Goal: Task Accomplishment & Management: Manage account settings

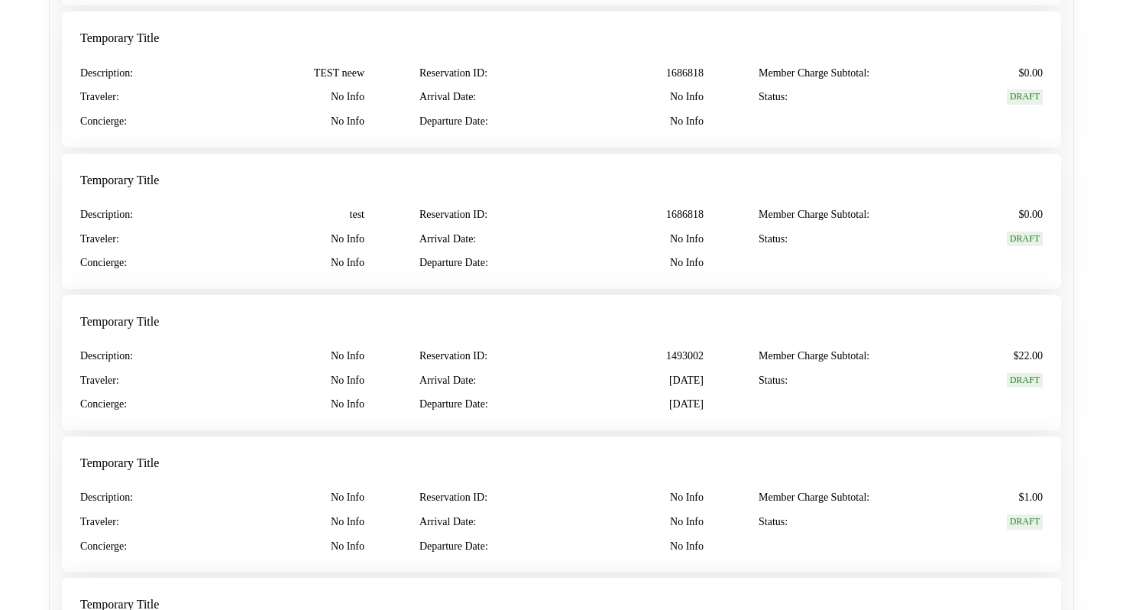
scroll to position [2549, 0]
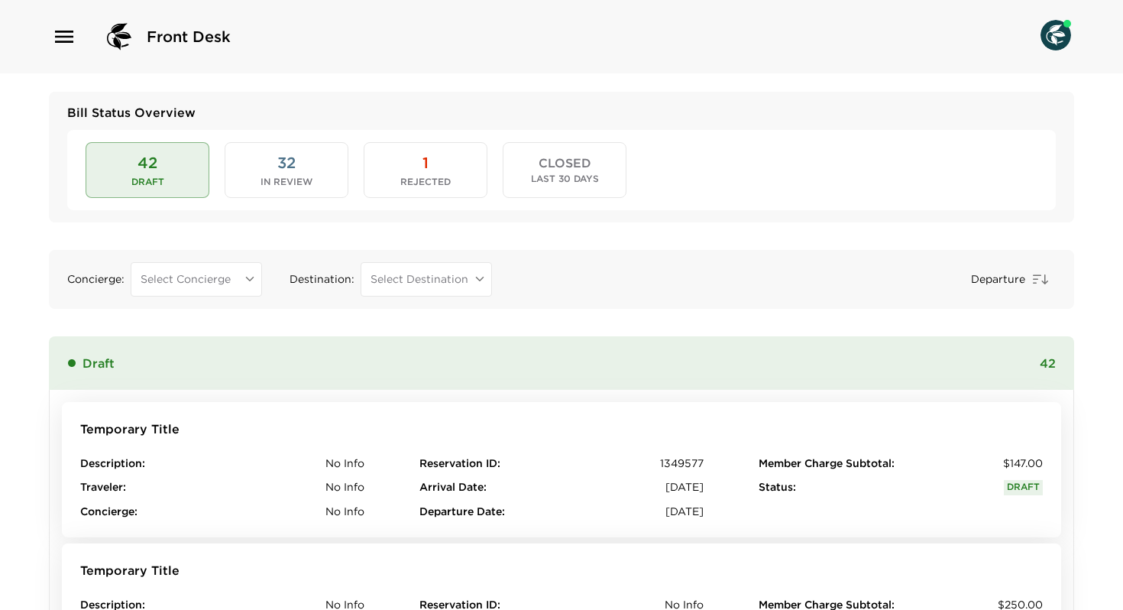
click at [44, 31] on div "Front Desk" at bounding box center [561, 36] width 1123 height 73
click at [63, 31] on icon "button" at bounding box center [64, 37] width 18 height 12
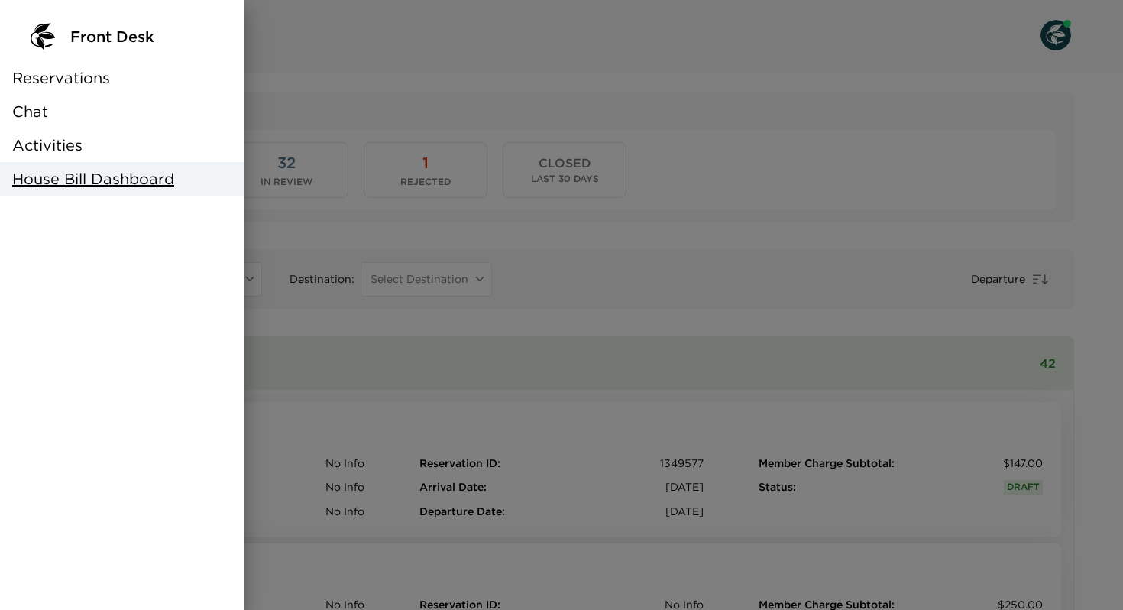
click at [360, 86] on div at bounding box center [561, 305] width 1123 height 610
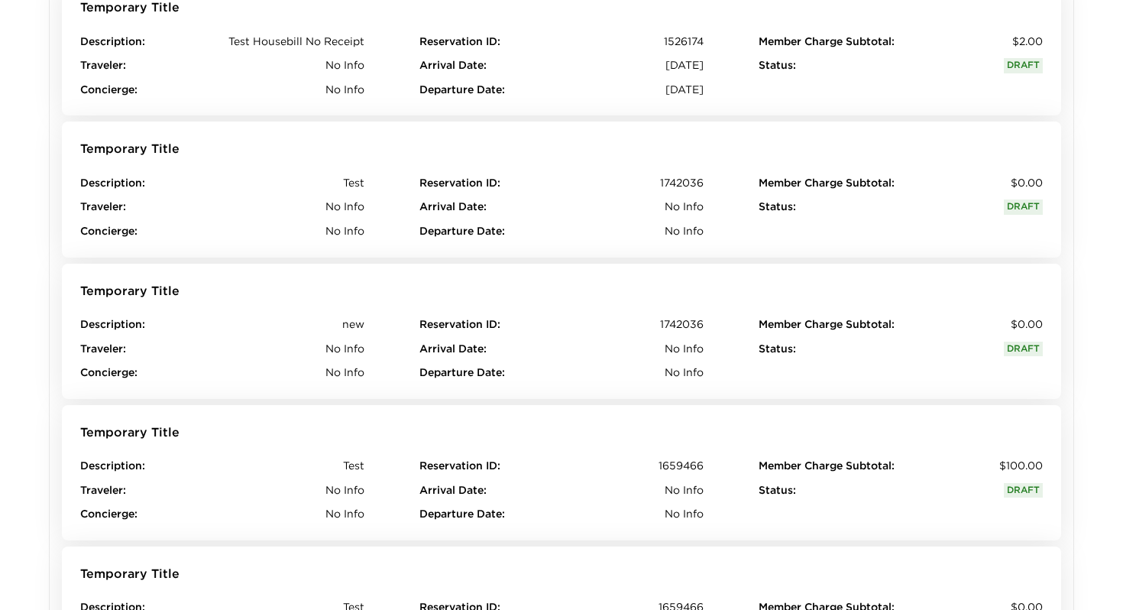
scroll to position [1429, 0]
click at [316, 348] on div "Traveler : No Info" at bounding box center [222, 347] width 284 height 15
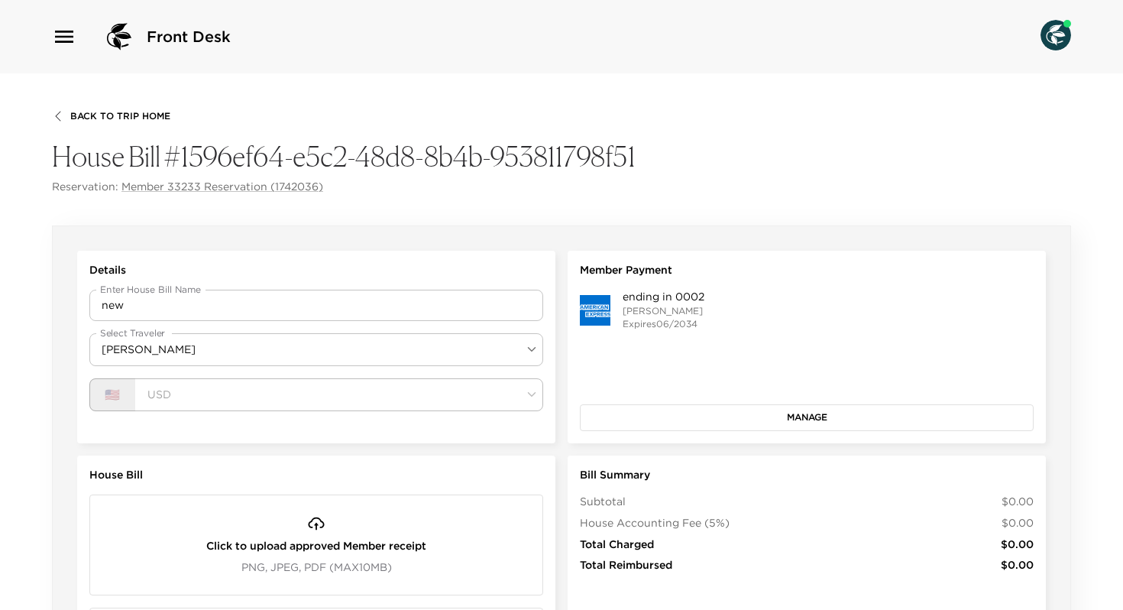
click at [111, 115] on span "Back To Trip Home" at bounding box center [120, 116] width 100 height 11
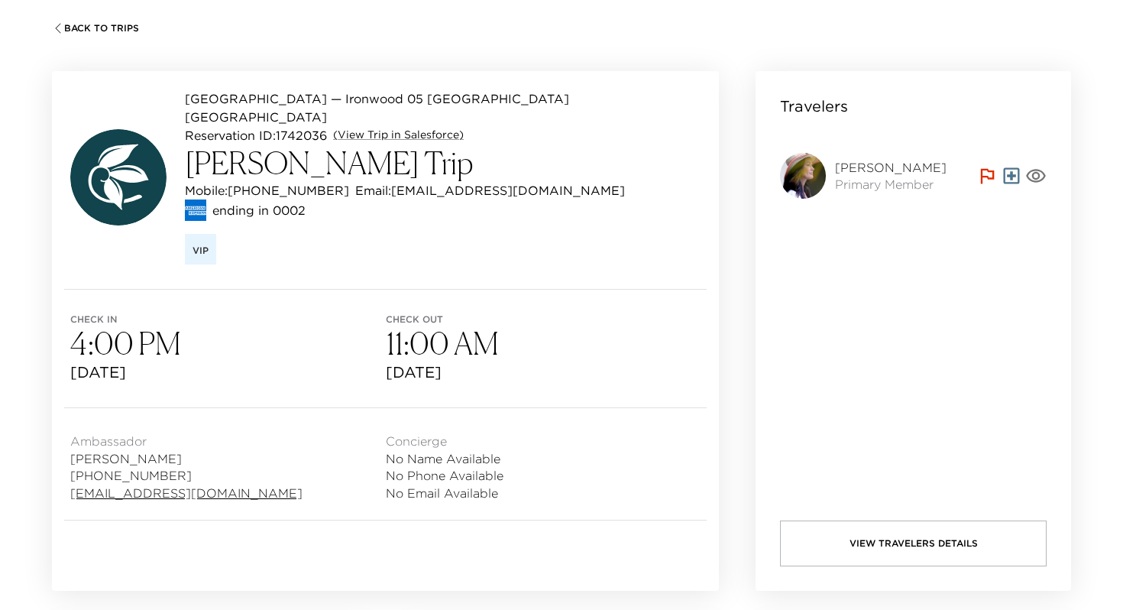
scroll to position [90, 0]
click at [410, 128] on link "(View Trip in Salesforce)" at bounding box center [398, 135] width 131 height 15
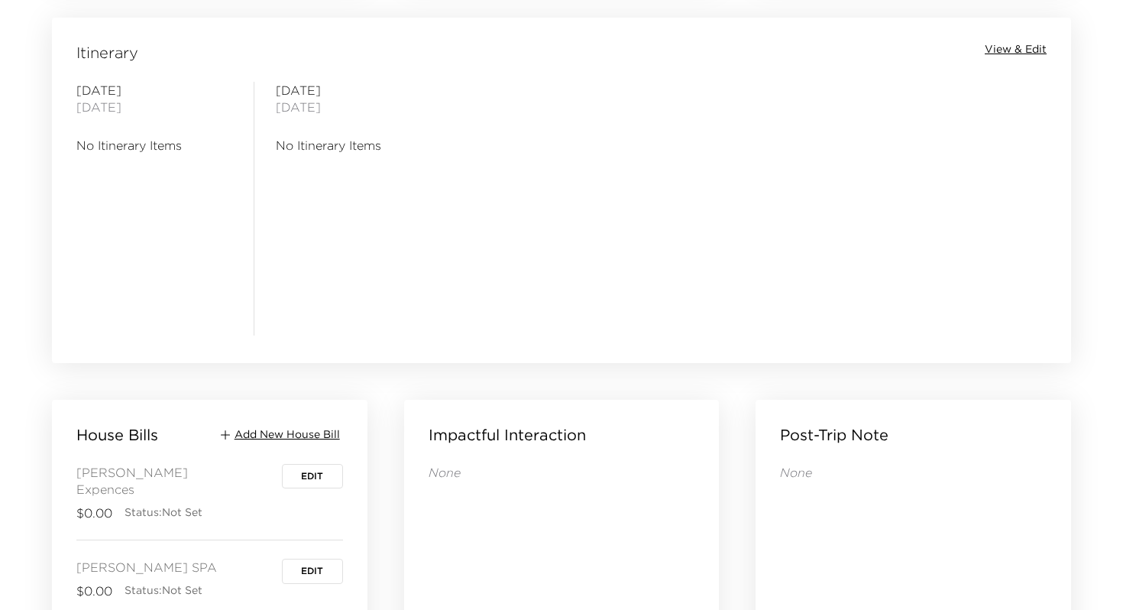
scroll to position [1584, 0]
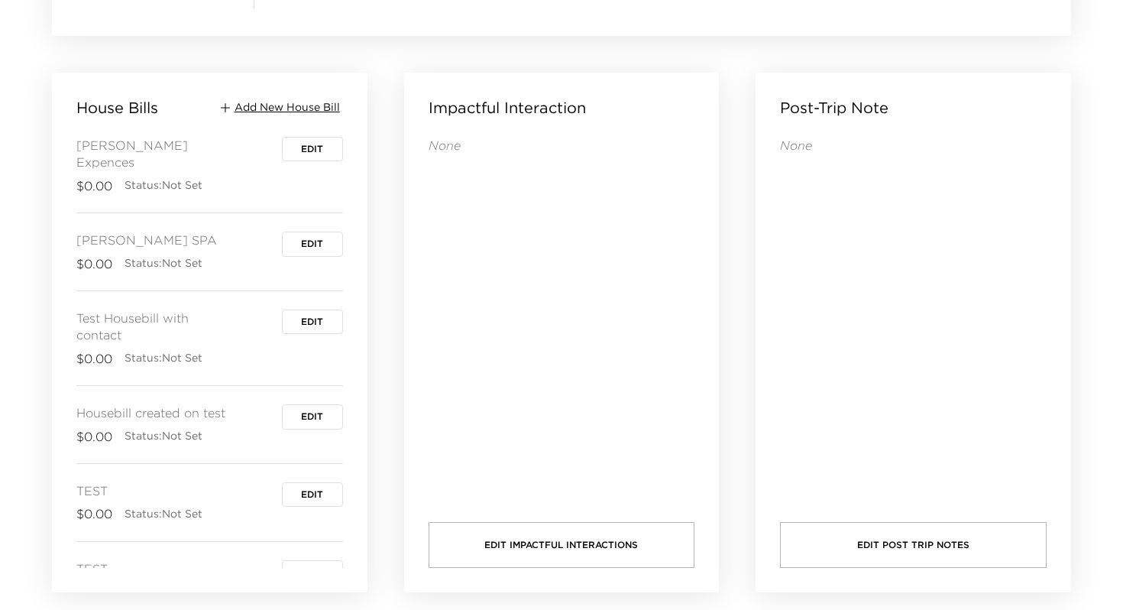
click at [295, 309] on button "Edit" at bounding box center [312, 321] width 61 height 24
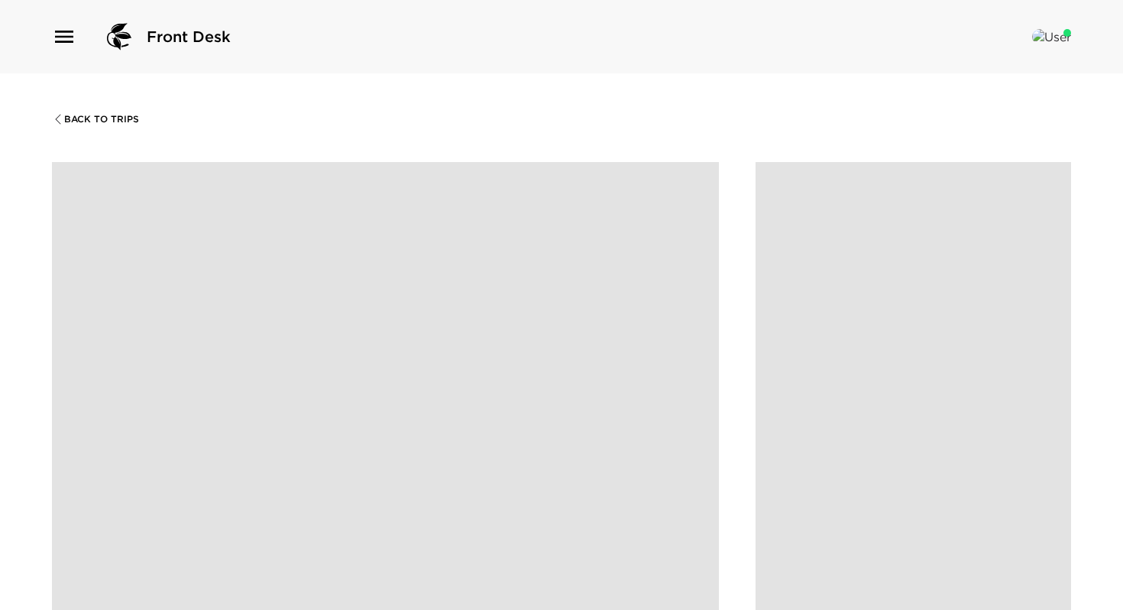
scroll to position [1584, 0]
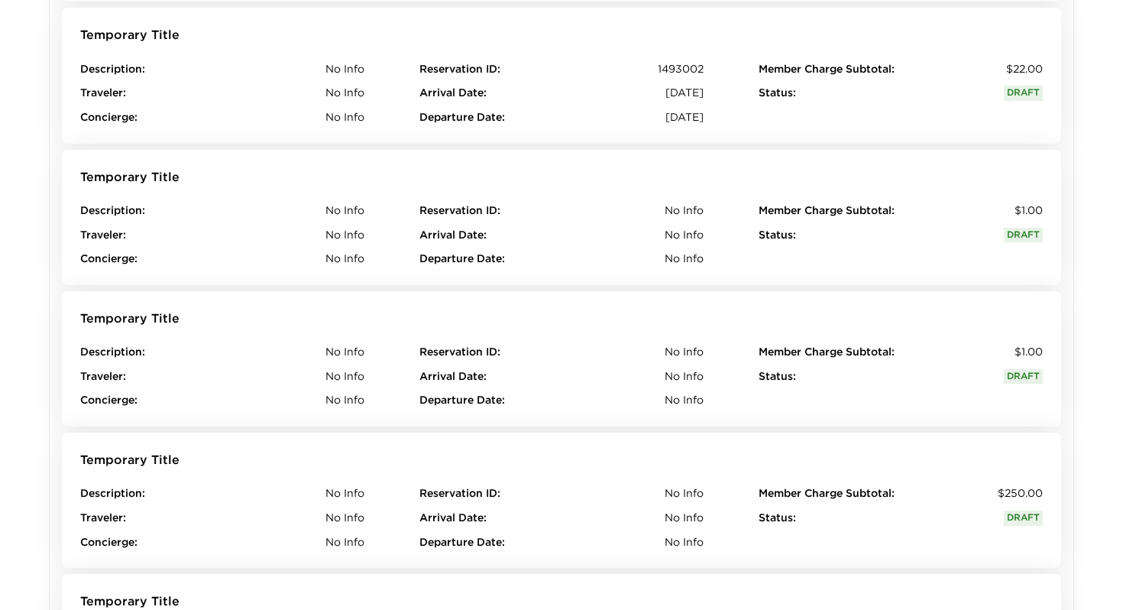
scroll to position [2430, 0]
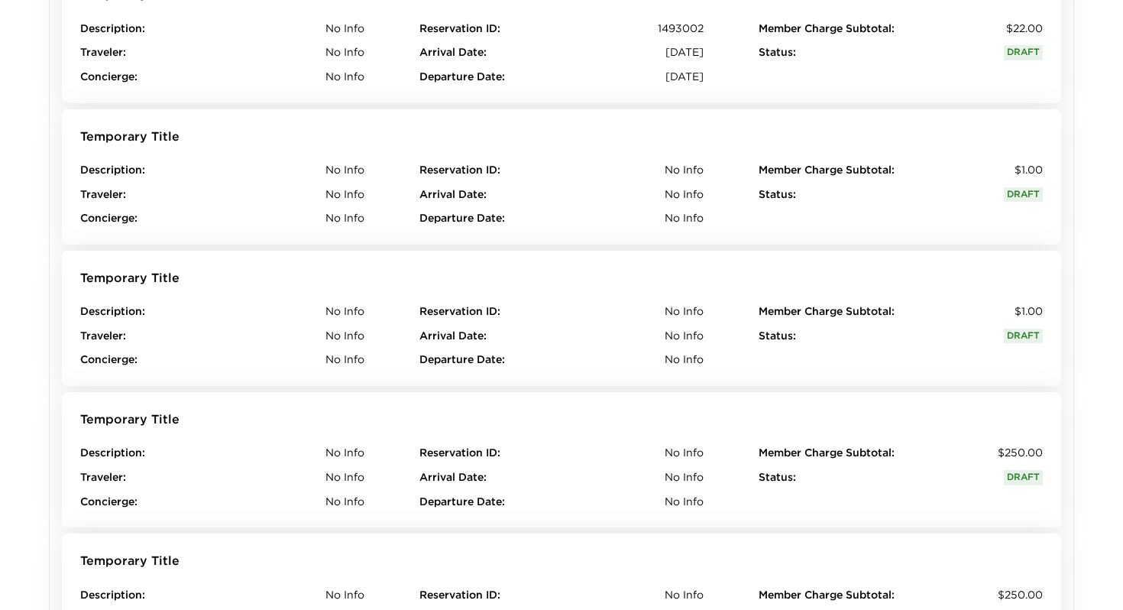
click at [222, 348] on div "Description : No Info Traveler : No Info Concierge : No Info" at bounding box center [222, 335] width 284 height 63
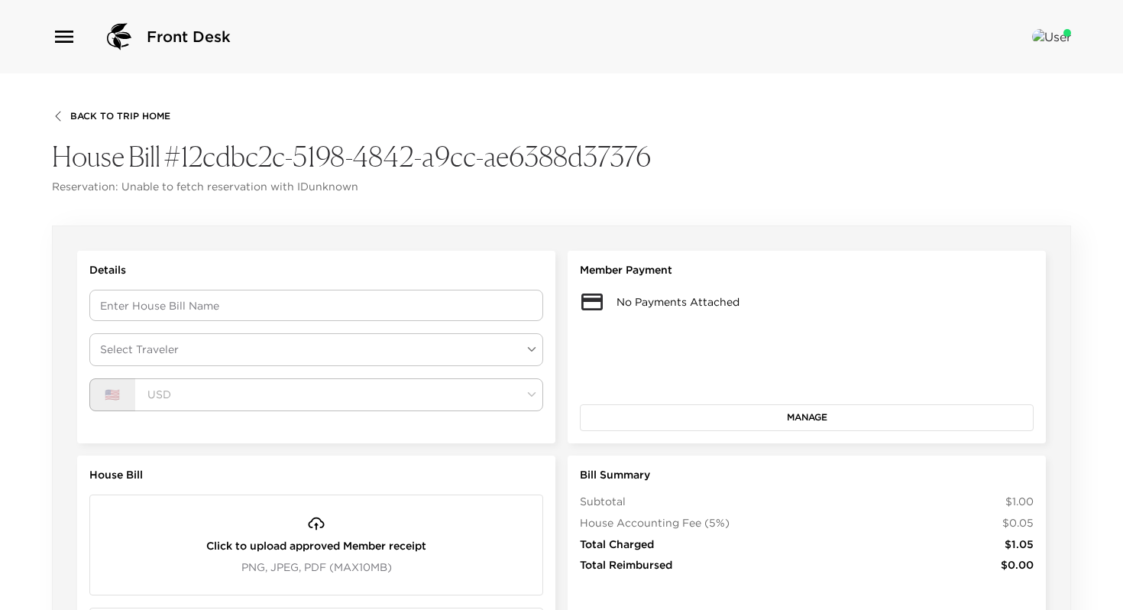
click at [137, 115] on span "Back To Trip Home" at bounding box center [120, 116] width 100 height 11
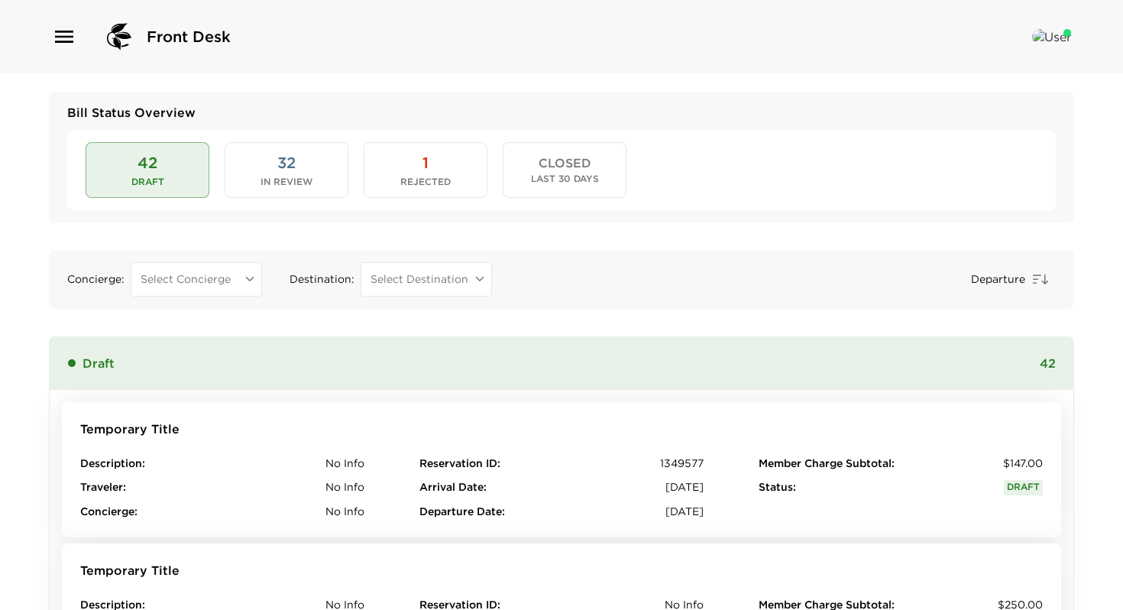
click at [280, 176] on button "32 In Review" at bounding box center [287, 169] width 124 height 55
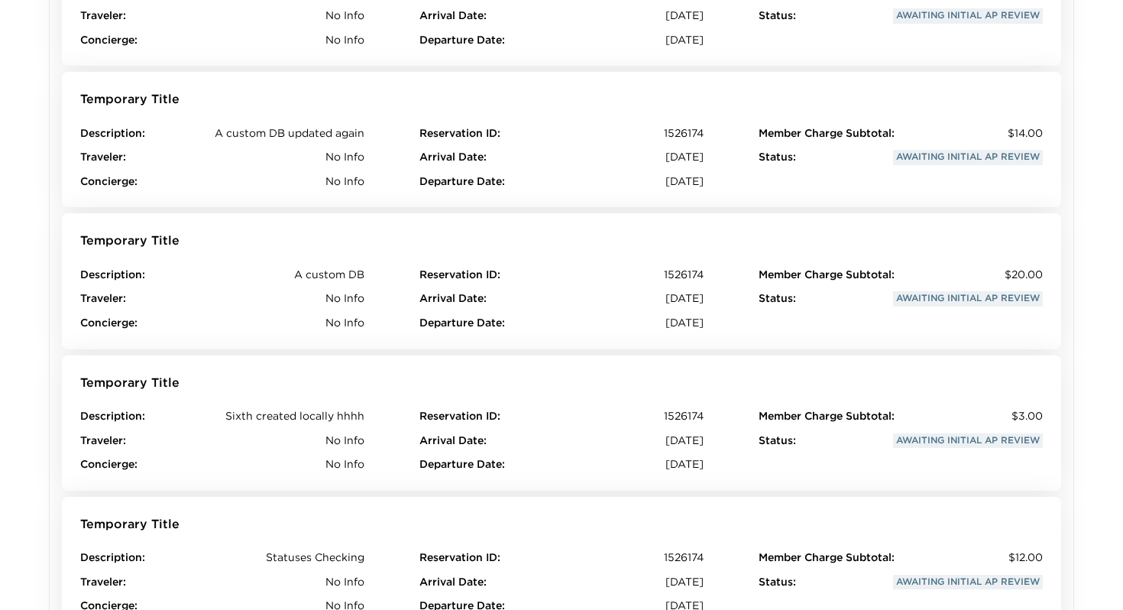
click at [350, 299] on span "No Info" at bounding box center [344, 298] width 39 height 15
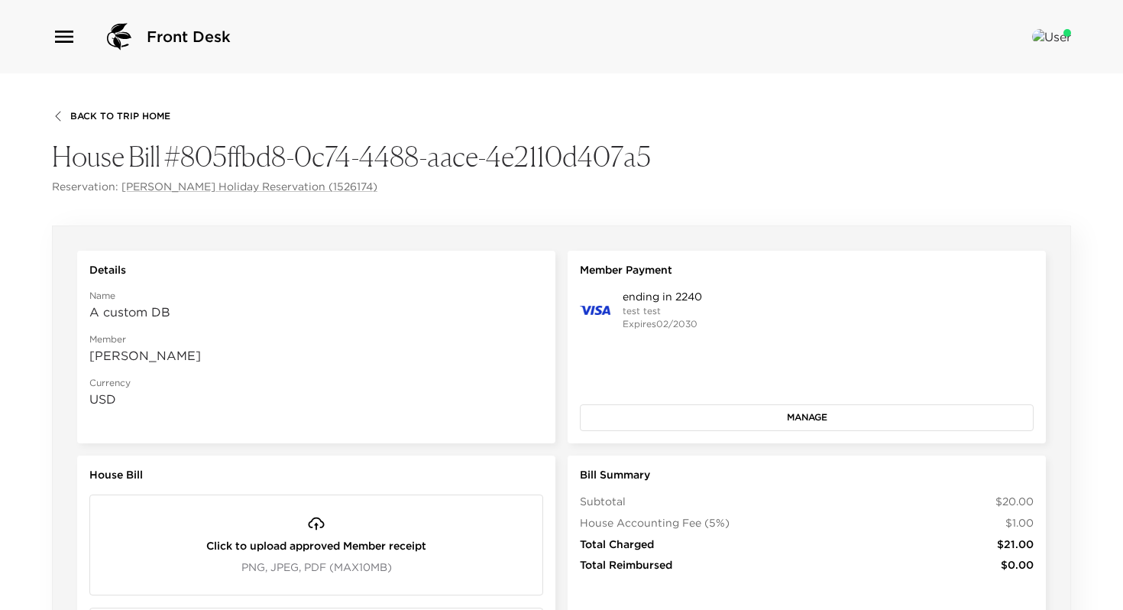
click at [127, 111] on span "Back To Trip Home" at bounding box center [120, 116] width 100 height 11
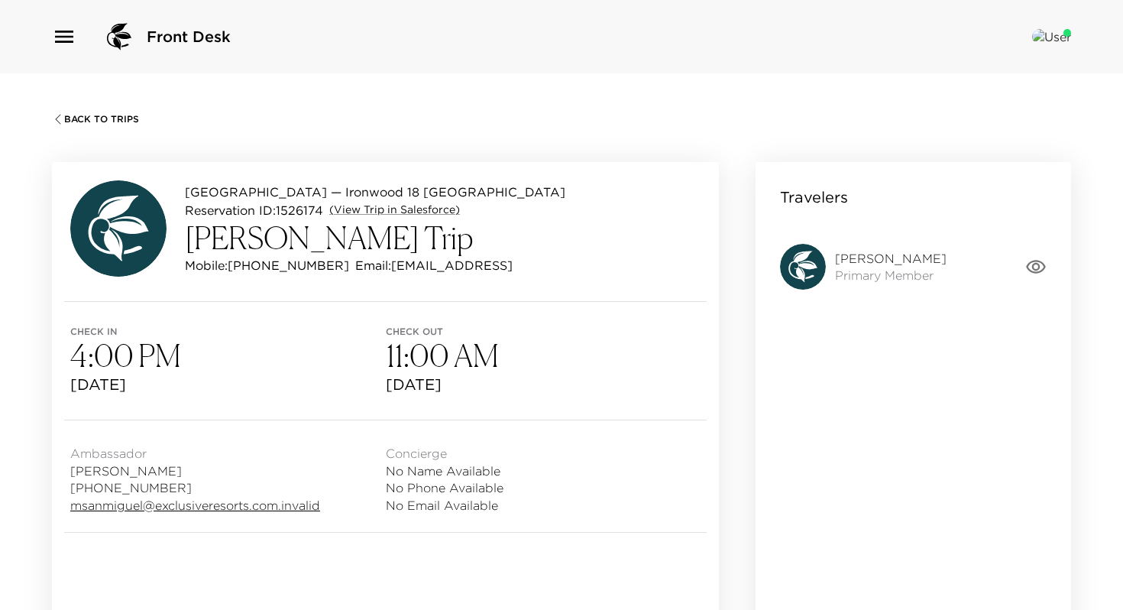
scroll to position [13, 0]
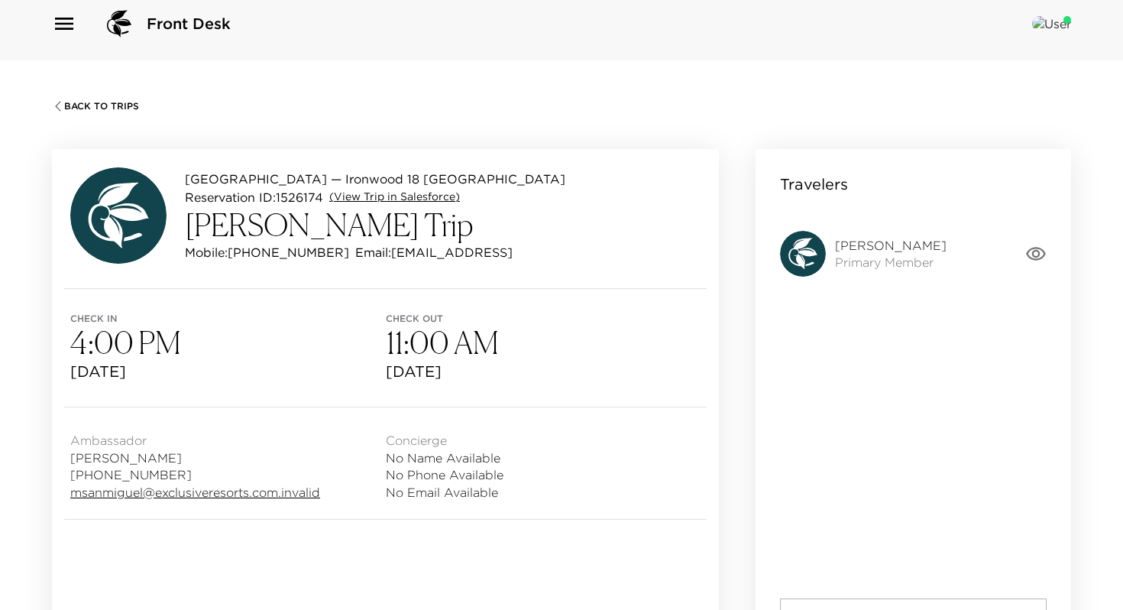
click at [394, 196] on link "(View Trip in Salesforce)" at bounding box center [394, 196] width 131 height 15
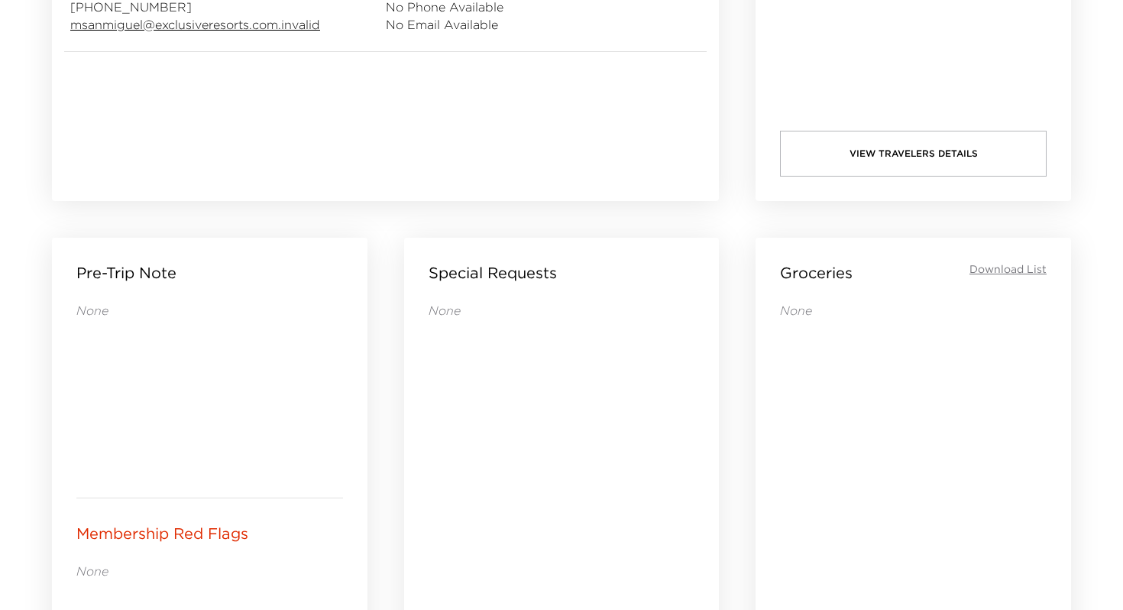
scroll to position [0, 0]
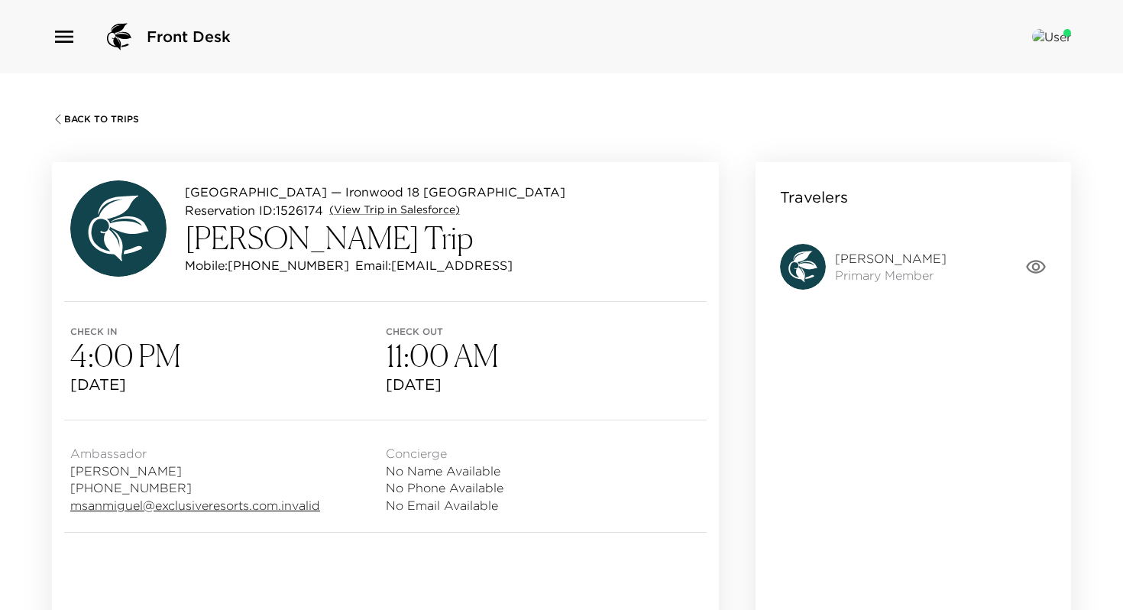
click at [73, 31] on icon "button" at bounding box center [64, 37] width 18 height 12
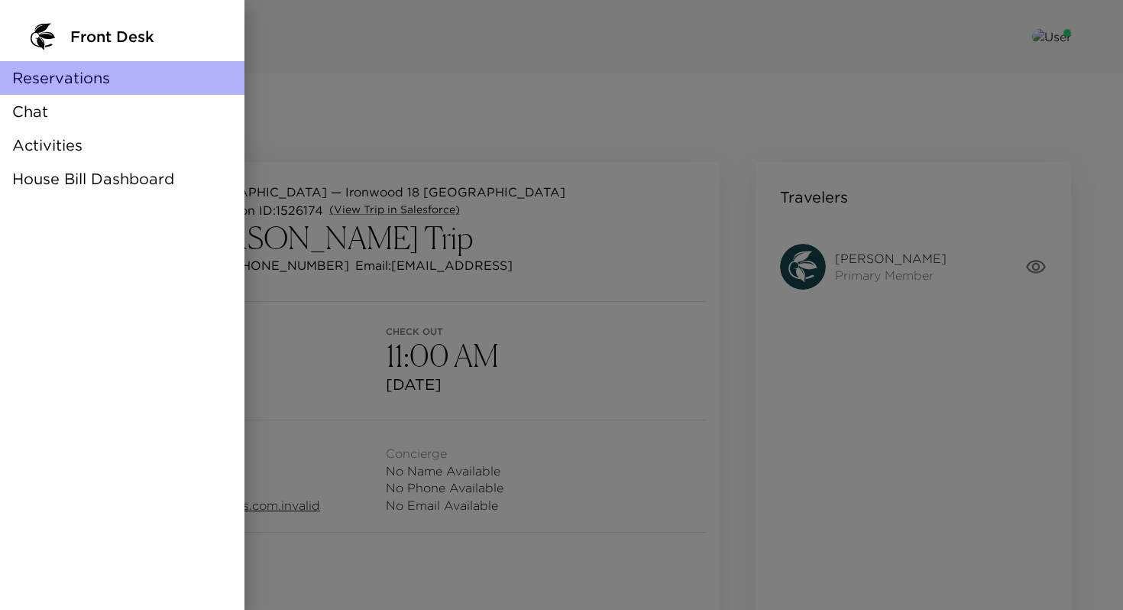
click at [52, 75] on span "Reservations" at bounding box center [61, 77] width 98 height 21
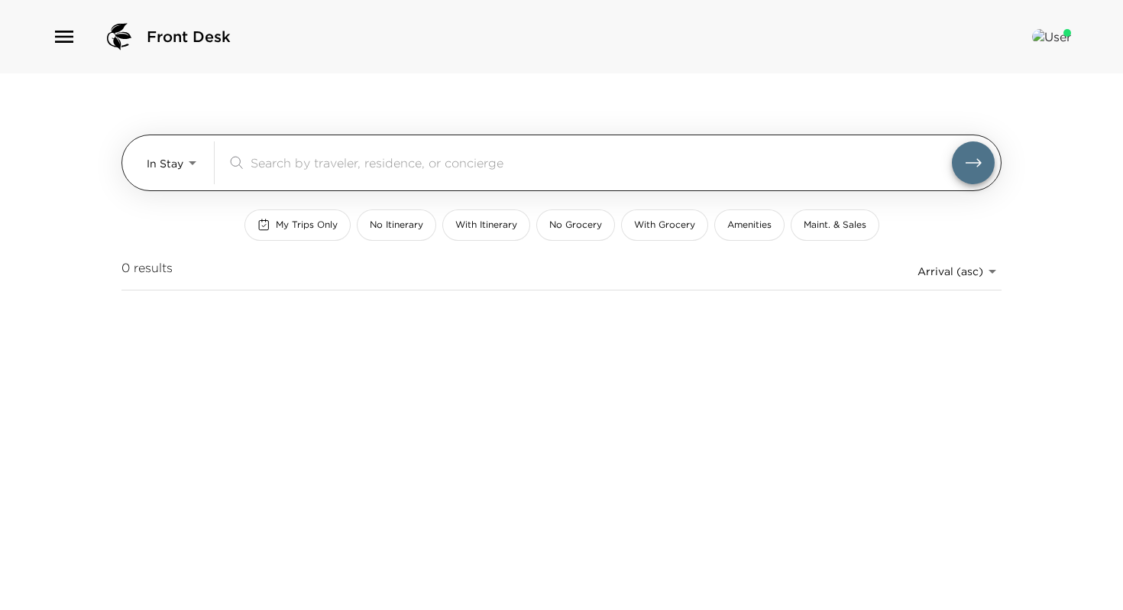
click at [190, 167] on body "Front Desk In Stay In-Stay ​ My Trips Only No Itinerary With Itinerary No Groce…" at bounding box center [561, 305] width 1123 height 610
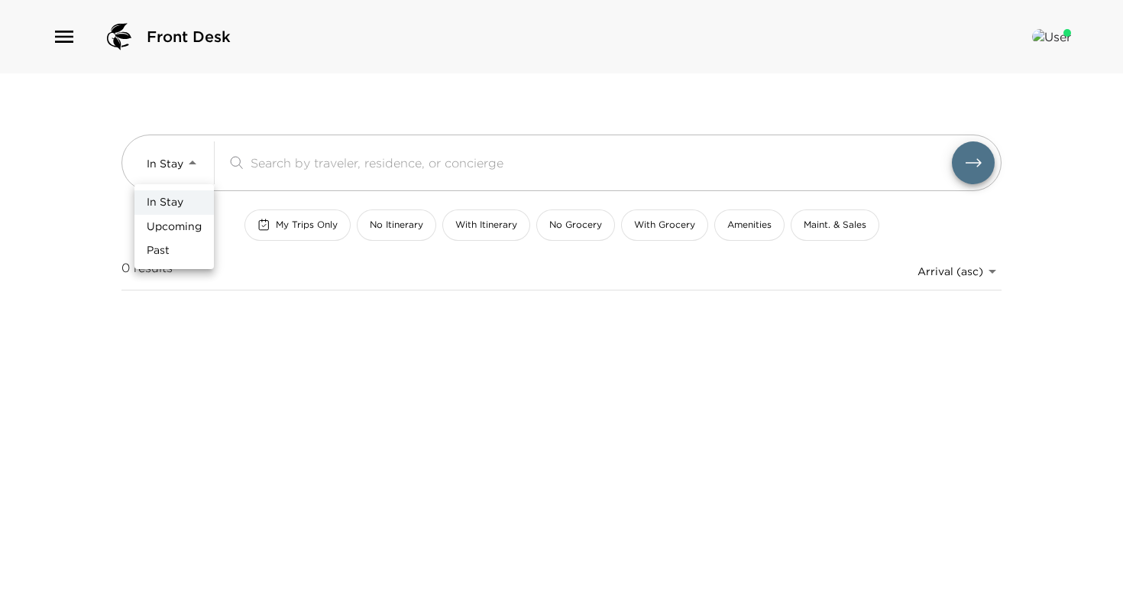
click at [168, 250] on span "Past" at bounding box center [158, 250] width 23 height 15
type input "Past"
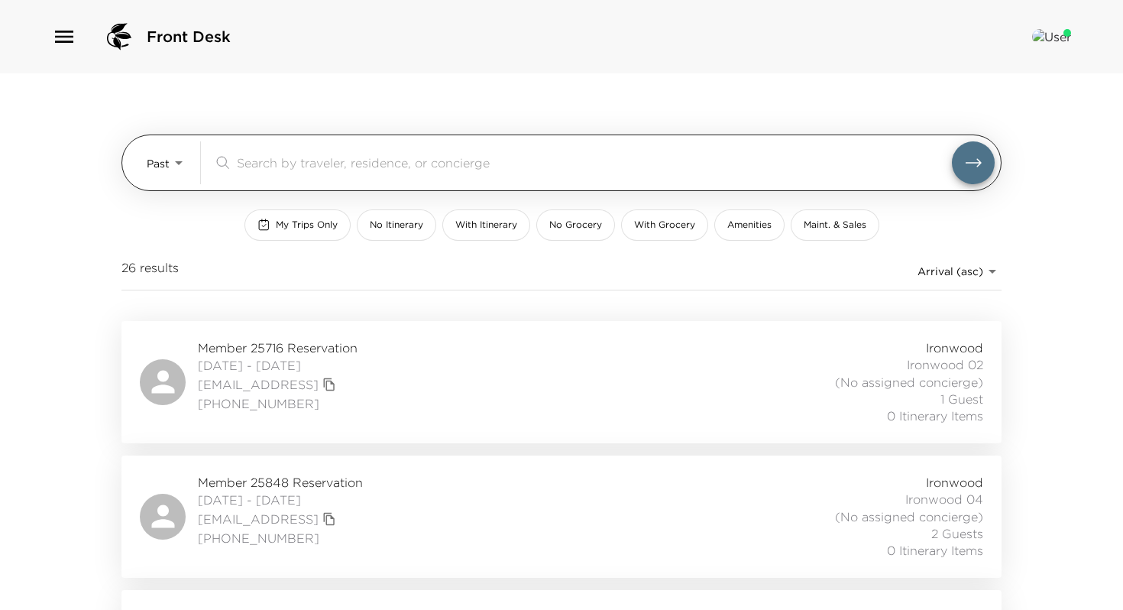
click at [298, 172] on div "​" at bounding box center [604, 162] width 782 height 43
click at [308, 166] on input "search" at bounding box center [594, 163] width 715 height 18
type input "ironwood"
click at [952, 141] on button "submit" at bounding box center [973, 162] width 43 height 43
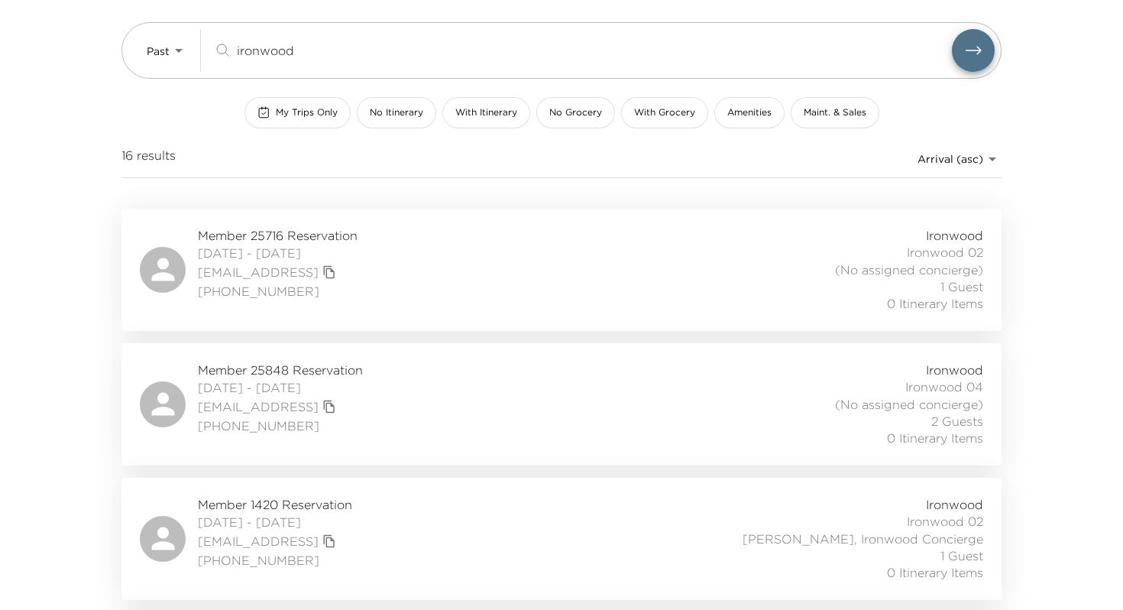
scroll to position [124, 0]
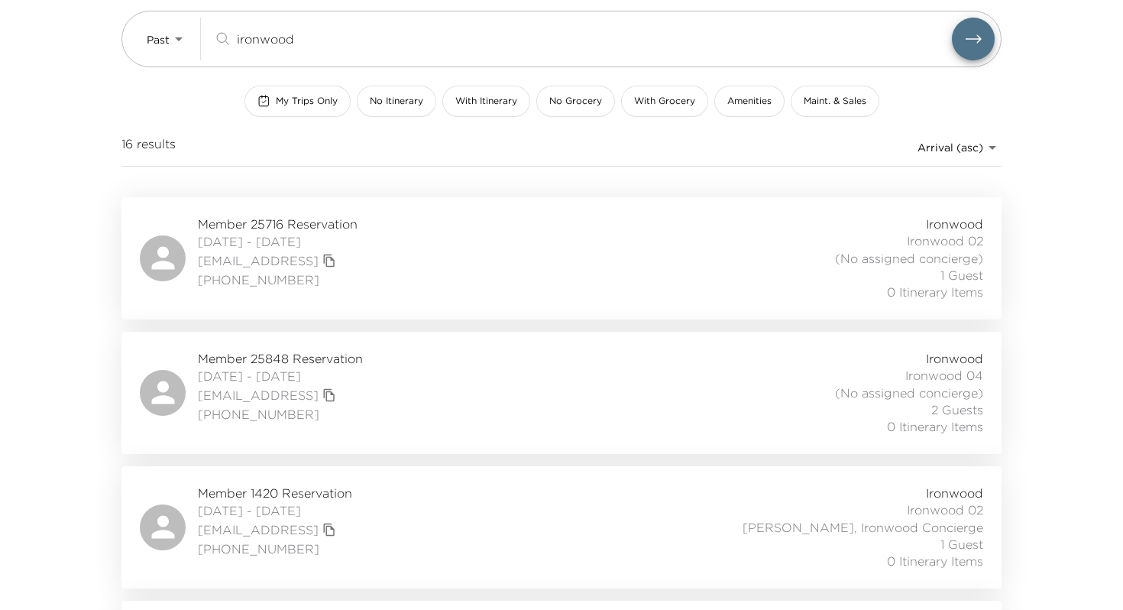
click at [358, 287] on span "904-515-9591" at bounding box center [278, 279] width 160 height 17
click at [507, 350] on div "Member 25848 Reservation 05/10/2024 - 05/12/2024 00301000007xyadaag@mail.com.in…" at bounding box center [561, 393] width 843 height 86
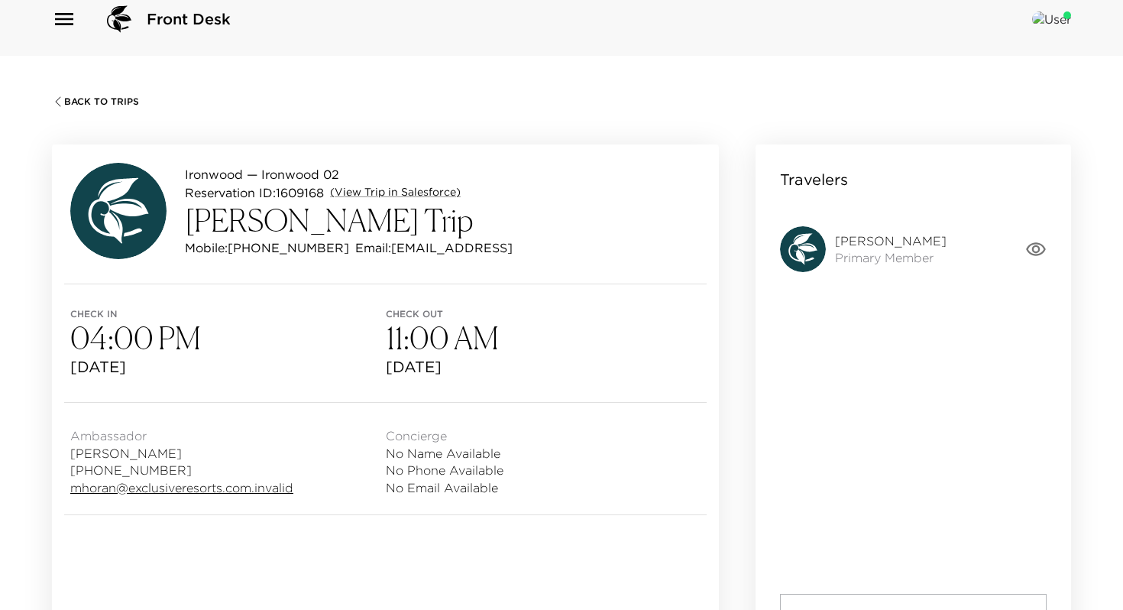
scroll to position [18, 0]
click at [386, 189] on link "(View Trip in Salesforce)" at bounding box center [395, 191] width 131 height 15
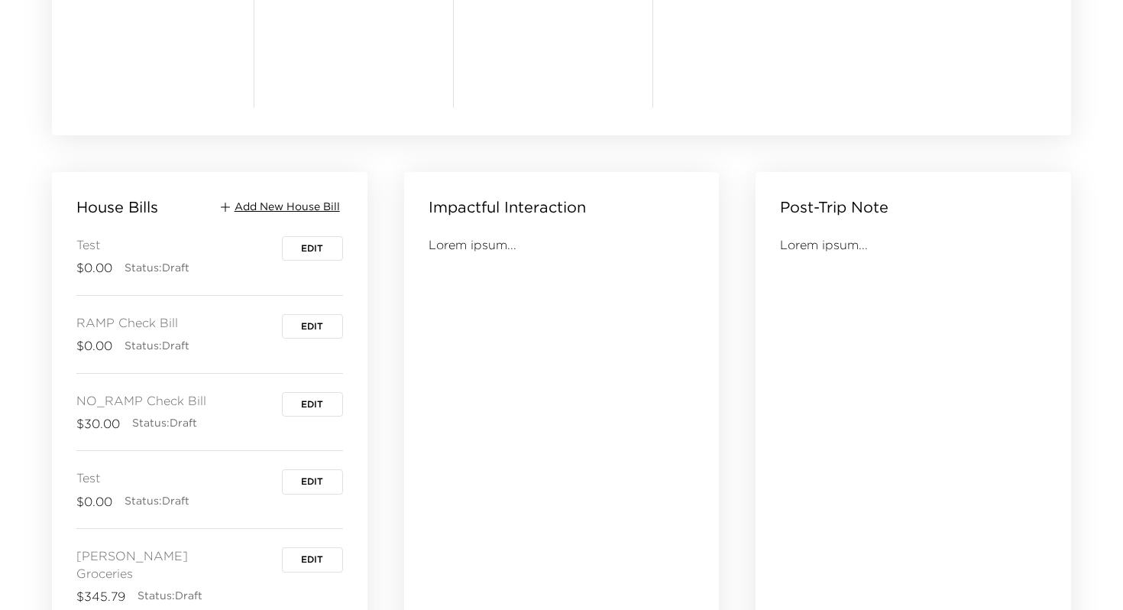
scroll to position [1584, 0]
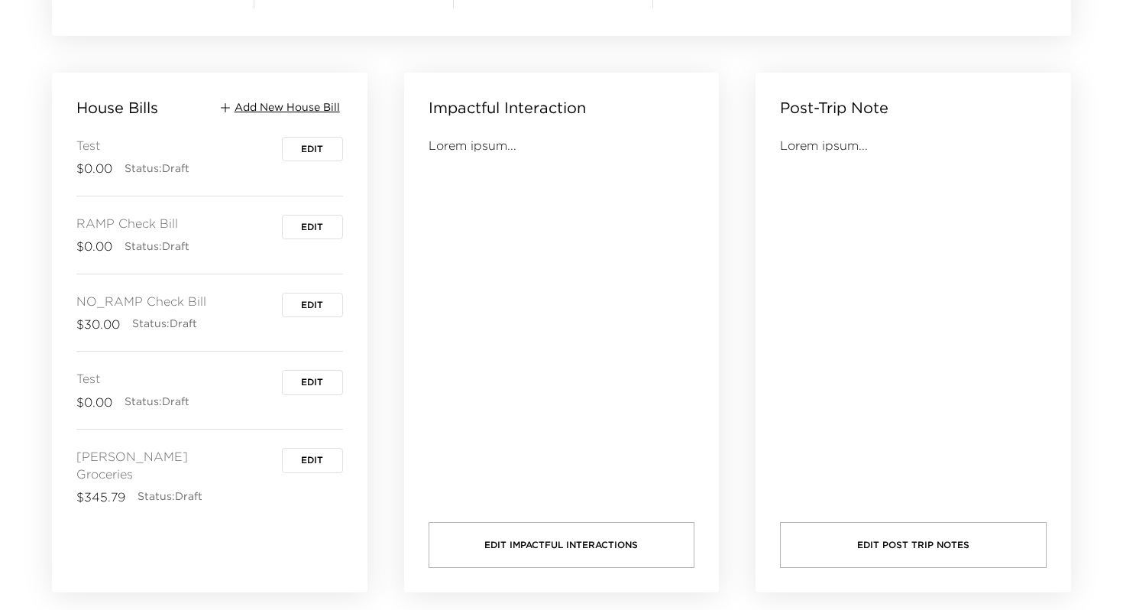
click at [307, 226] on span "Edit" at bounding box center [312, 227] width 22 height 11
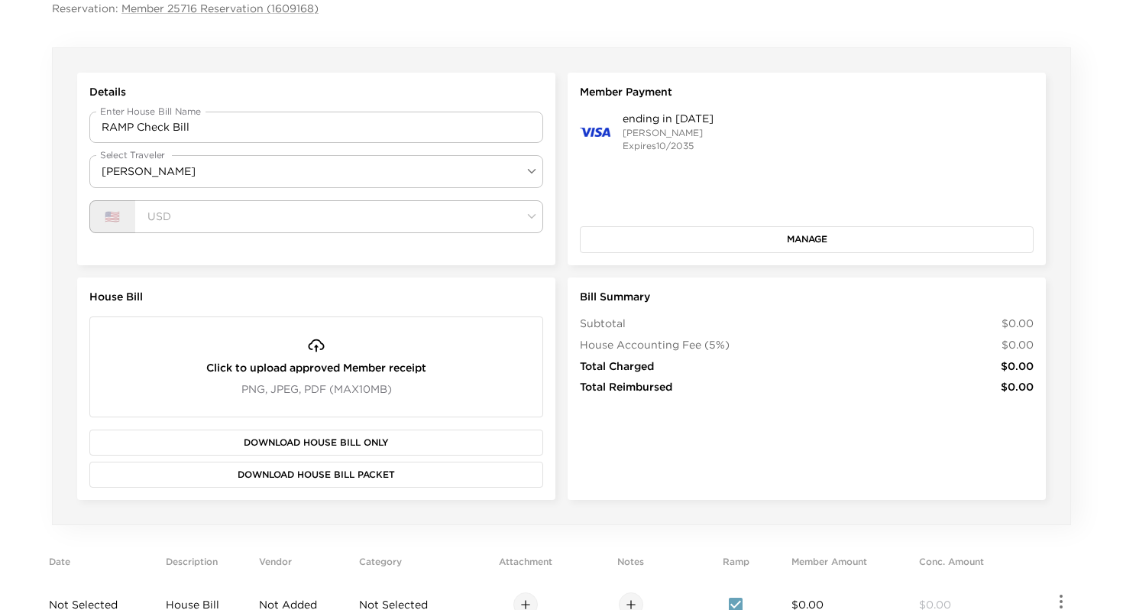
scroll to position [184, 0]
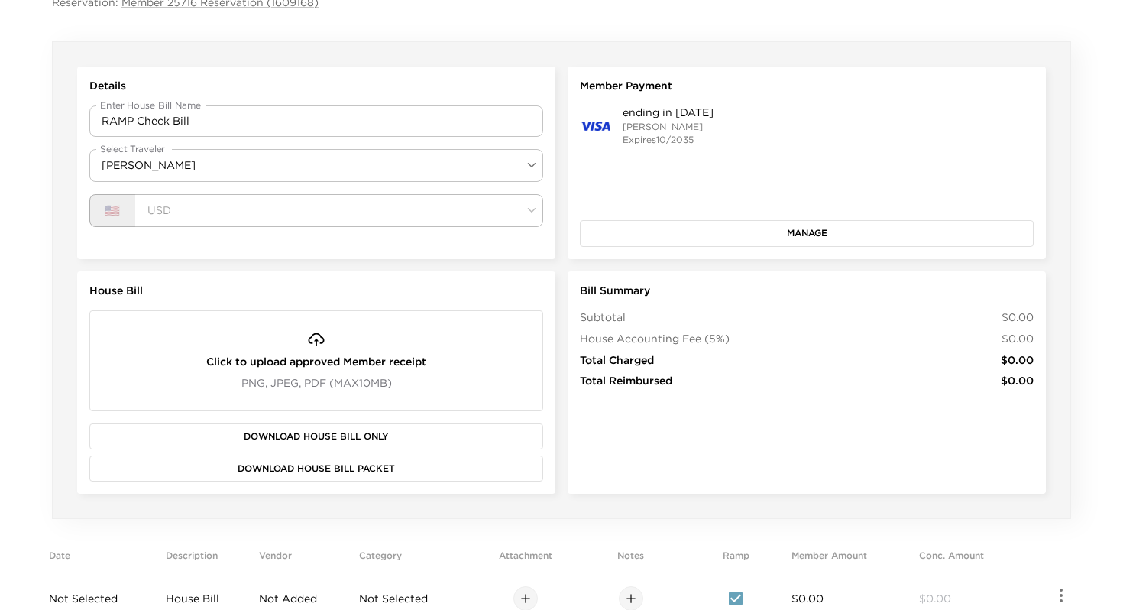
click at [692, 228] on button "Manage" at bounding box center [807, 233] width 454 height 26
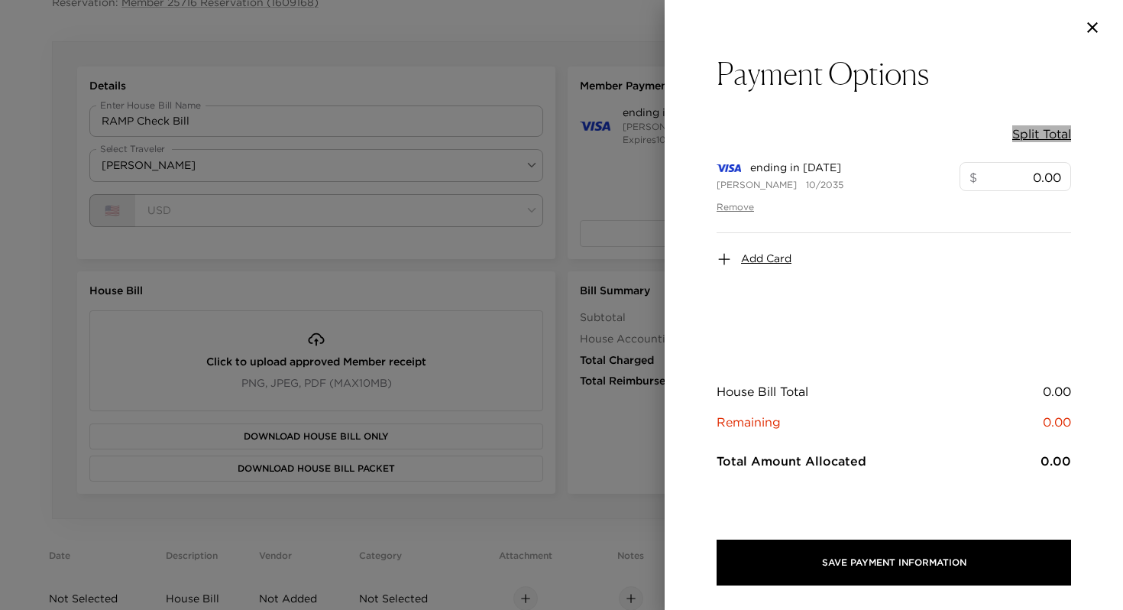
click at [1040, 128] on button "Split Total" at bounding box center [1041, 133] width 59 height 17
click at [635, 363] on div at bounding box center [561, 305] width 1123 height 610
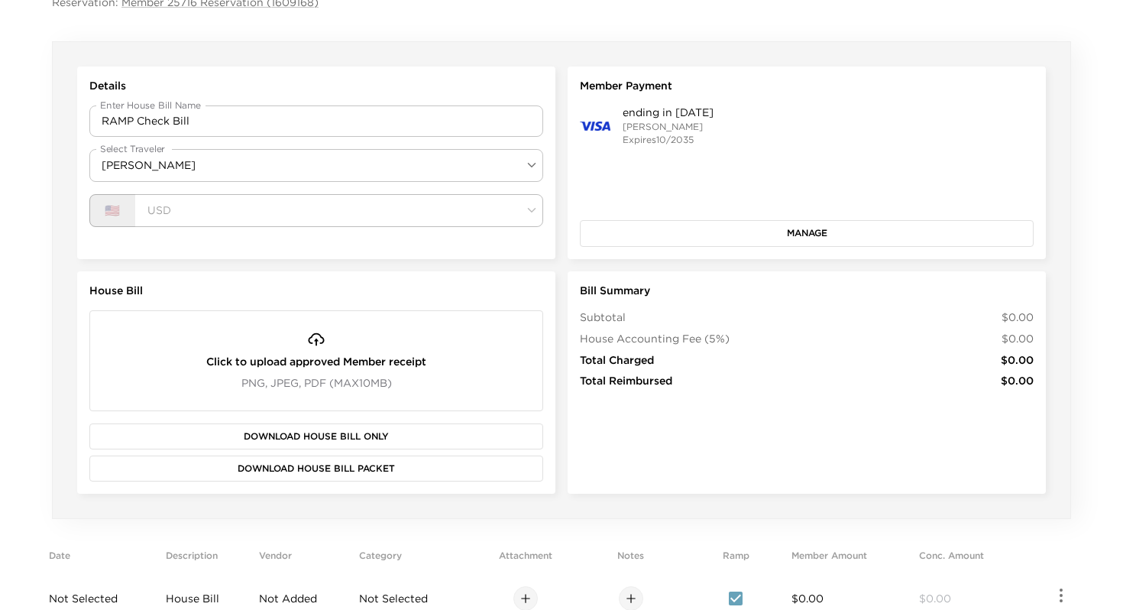
scroll to position [330, 0]
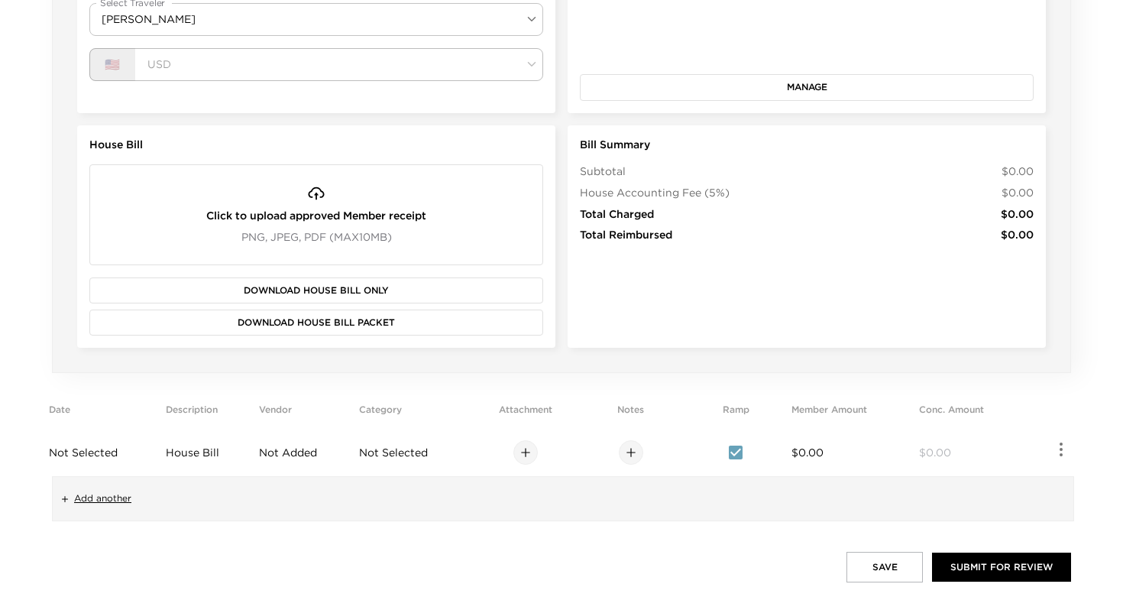
click at [532, 459] on button "button" at bounding box center [525, 452] width 24 height 24
click at [631, 448] on icon "button" at bounding box center [631, 452] width 12 height 12
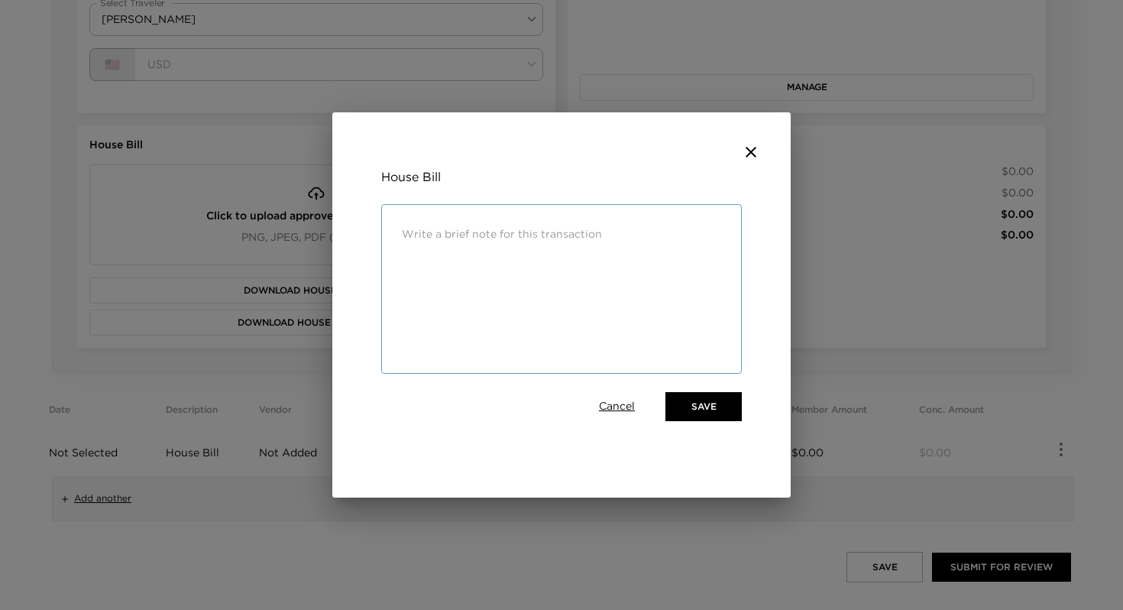
click at [499, 266] on div "x ​" at bounding box center [561, 289] width 361 height 170
click at [544, 224] on div "x ​" at bounding box center [561, 233] width 341 height 43
click at [542, 238] on textarea at bounding box center [561, 234] width 319 height 18
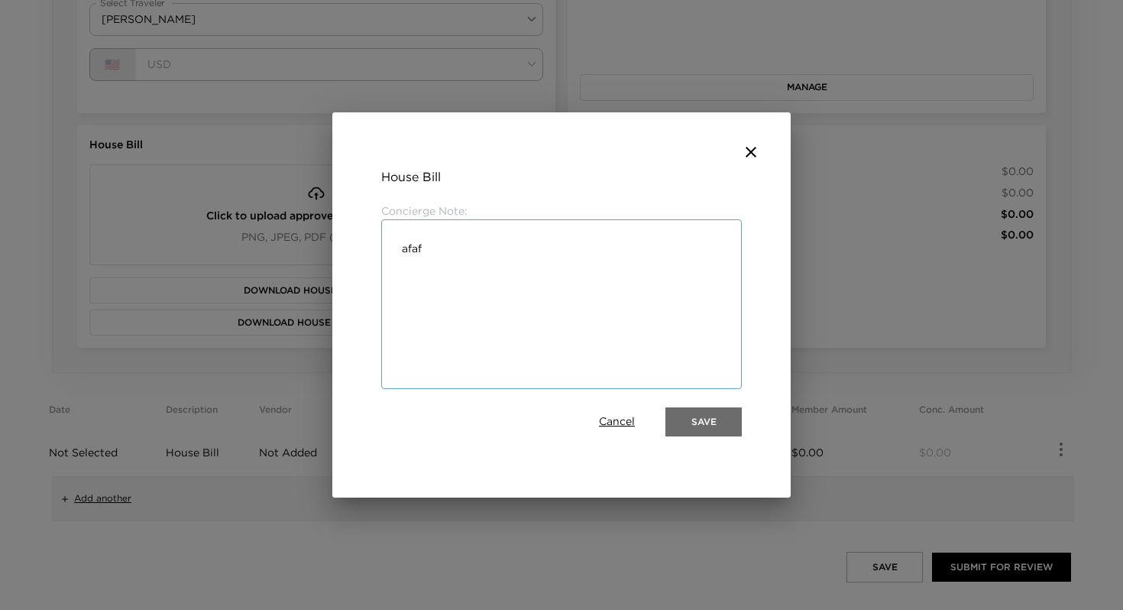
type textarea "afaf"
click at [710, 419] on button "Save" at bounding box center [703, 421] width 76 height 29
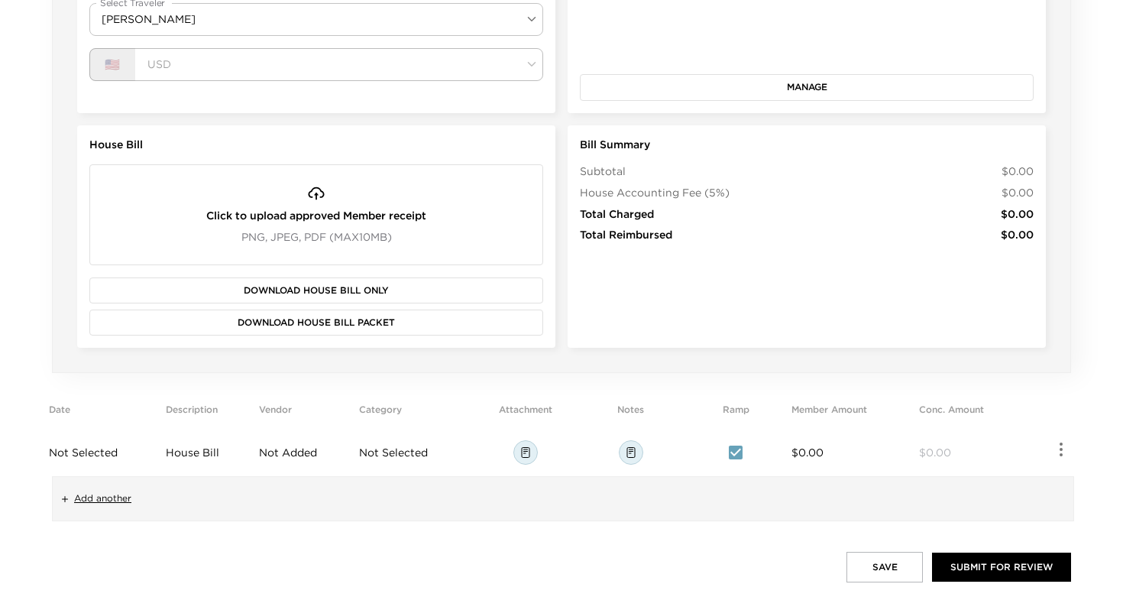
click at [808, 455] on span "$0.00" at bounding box center [807, 452] width 32 height 14
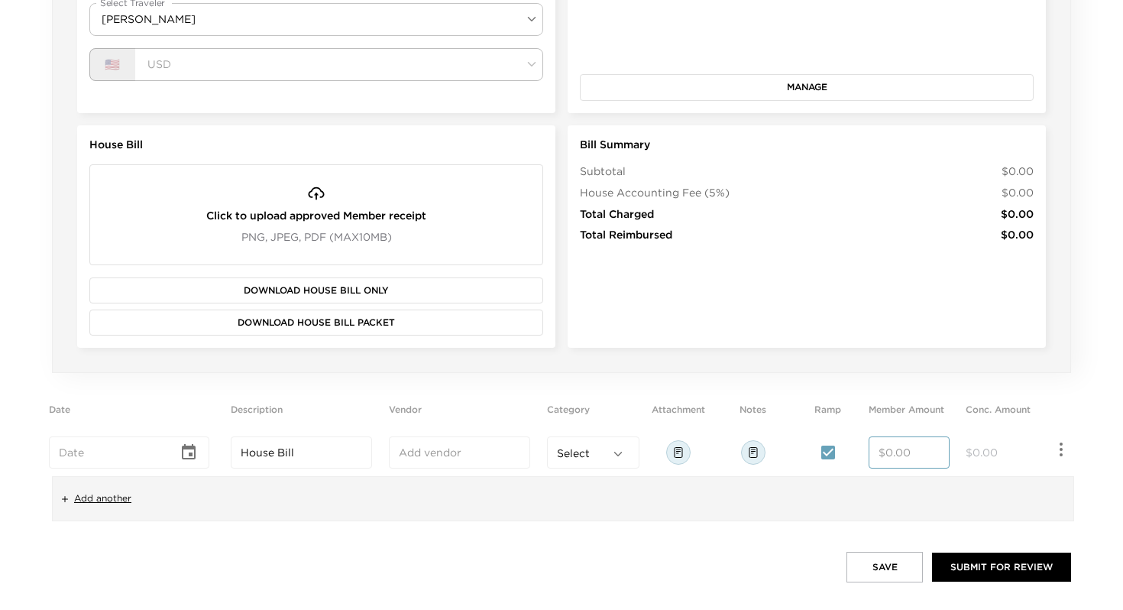
click at [894, 455] on input "number" at bounding box center [909, 452] width 61 height 15
type input "10.00"
click at [1037, 454] on td "$0.00" at bounding box center [1002, 452] width 79 height 47
click at [187, 451] on icon "Choose date" at bounding box center [189, 452] width 18 height 18
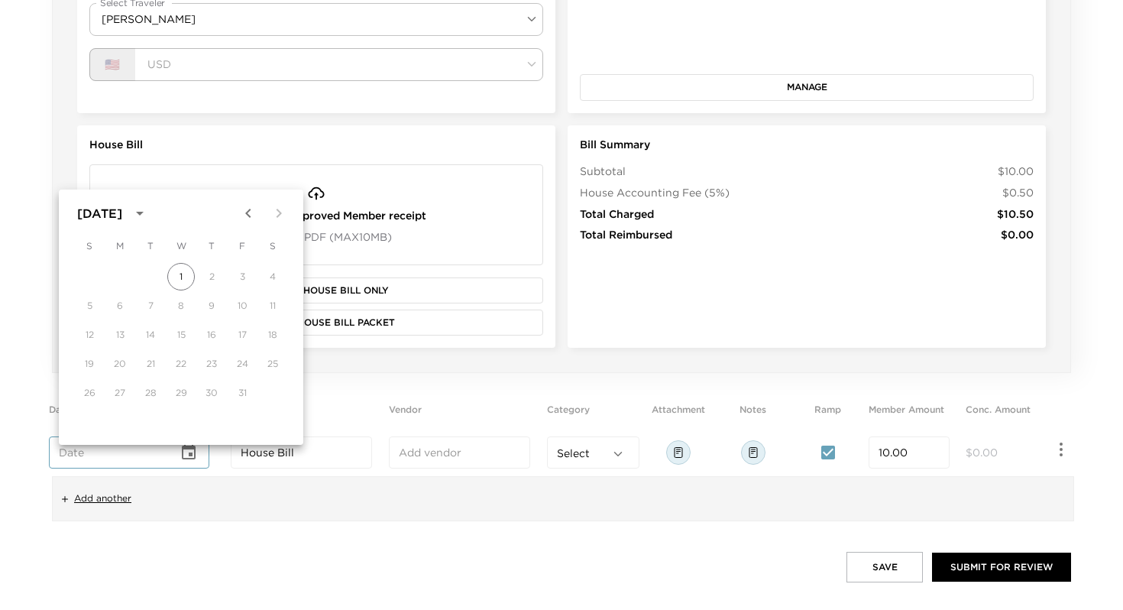
click at [155, 303] on div "5 6 7 8 9 10 11" at bounding box center [181, 306] width 244 height 28
click at [245, 210] on icon "Previous month" at bounding box center [248, 213] width 18 height 18
click at [225, 343] on div "14 15 16 17 18 19 20" at bounding box center [181, 335] width 244 height 28
click at [222, 341] on button "18" at bounding box center [212, 335] width 28 height 28
type input "Sep 18, 2025"
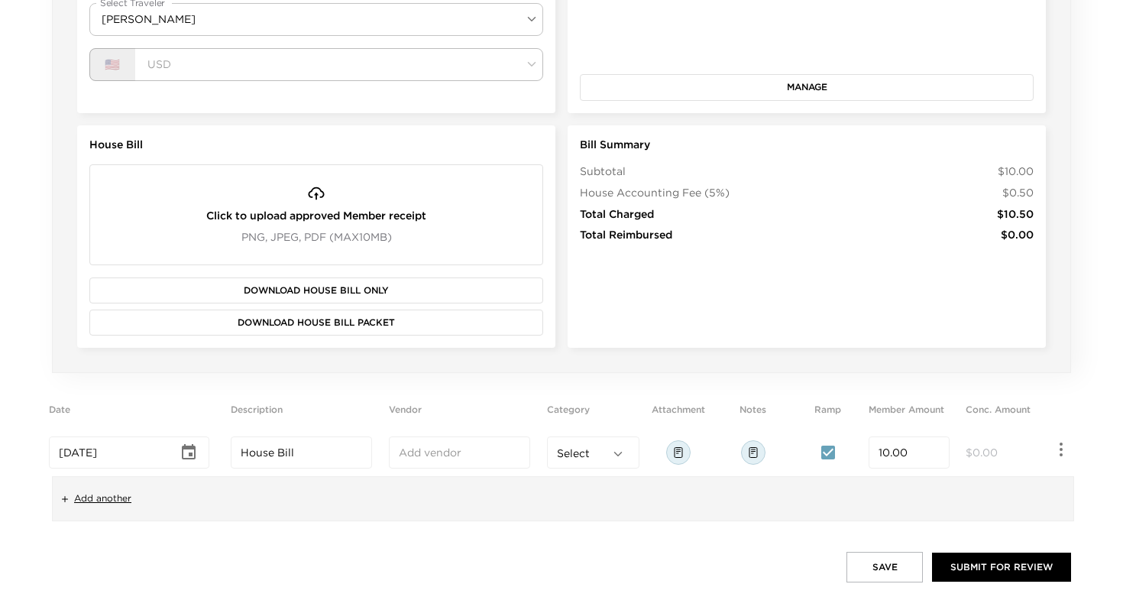
click at [263, 515] on div "Add another" at bounding box center [563, 498] width 1022 height 45
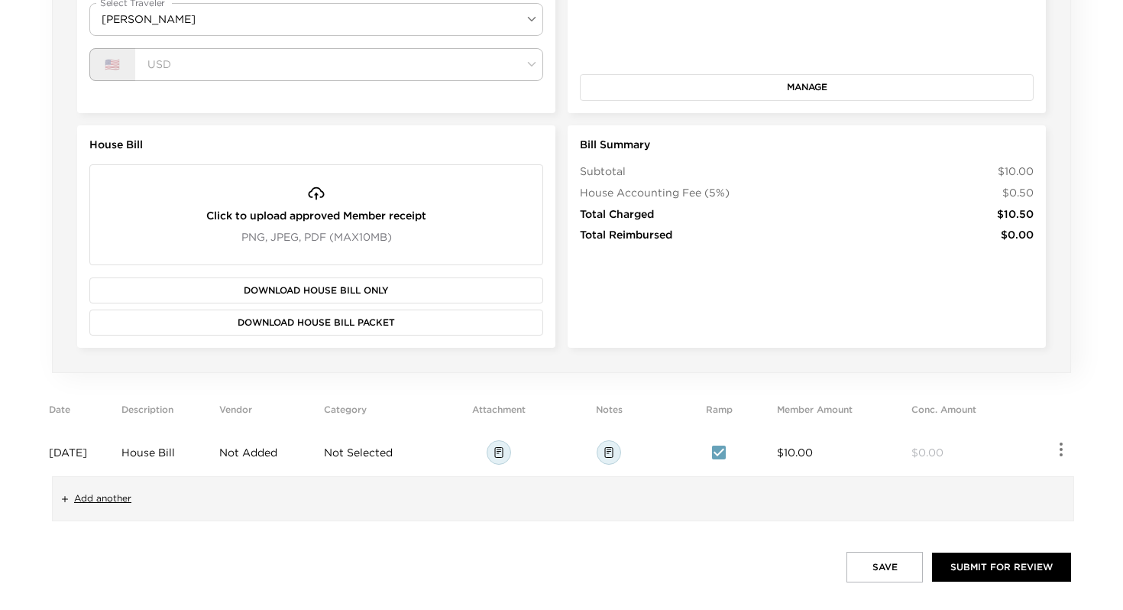
click at [874, 575] on button "Save" at bounding box center [884, 567] width 76 height 31
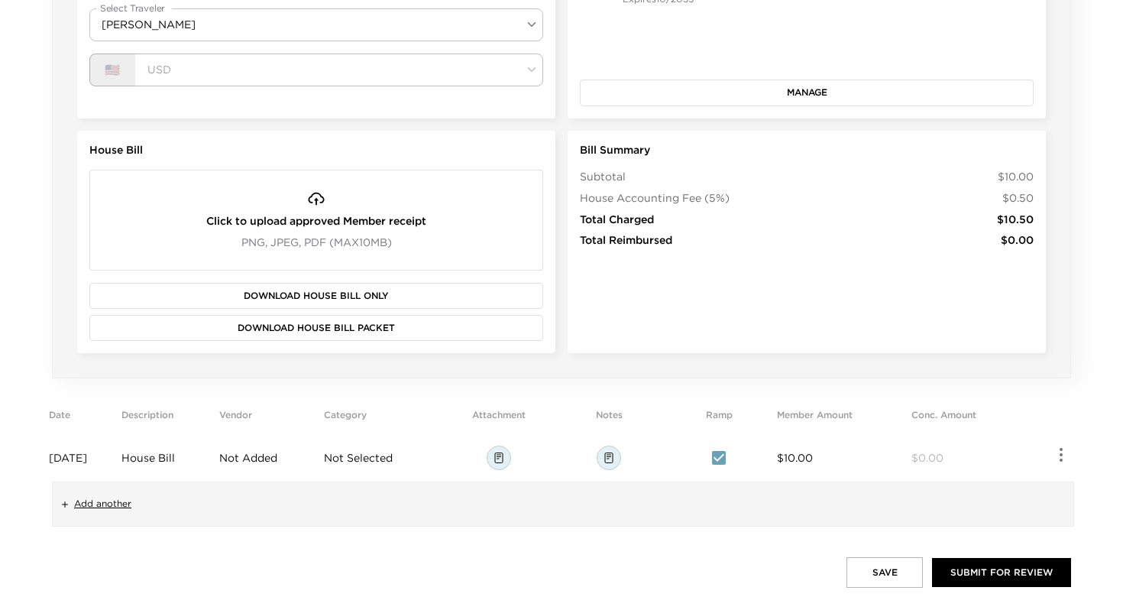
click at [426, 241] on div "Click to upload approved Member receipt PNG, JPEG, PDF (Max 10 MB)" at bounding box center [316, 219] width 244 height 85
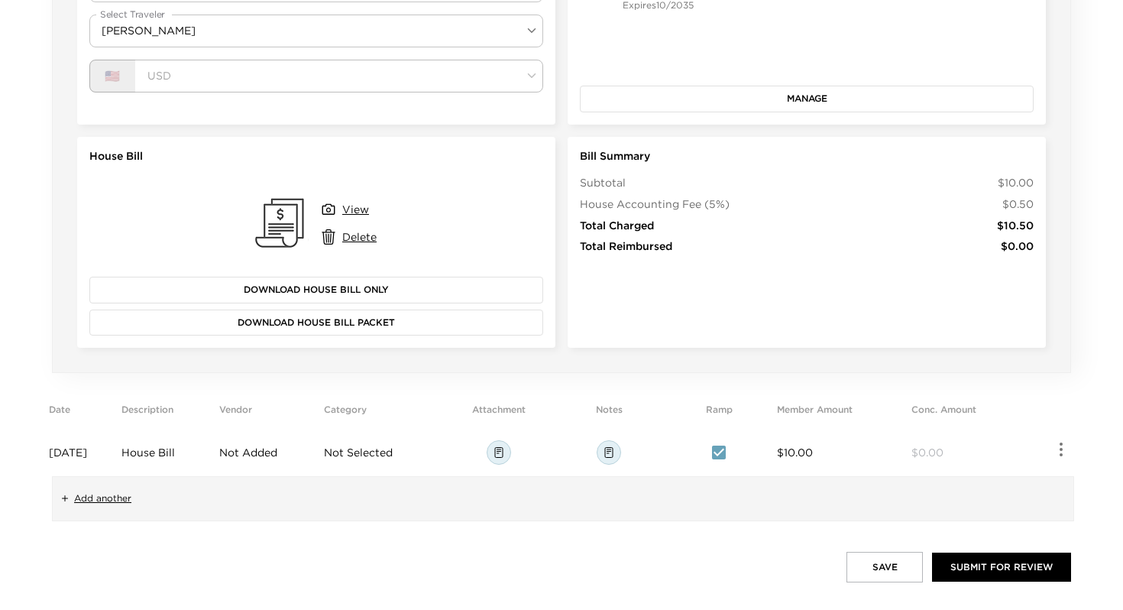
scroll to position [319, 0]
click at [980, 574] on button "Submit for Review" at bounding box center [1001, 566] width 139 height 29
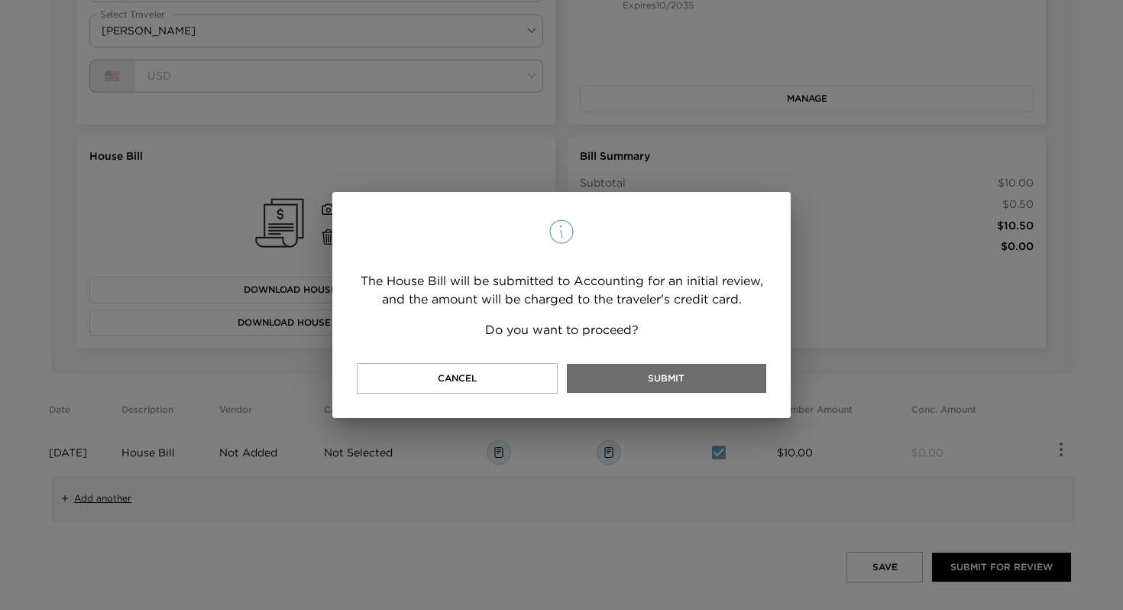
click at [644, 375] on button "Submit" at bounding box center [666, 378] width 199 height 29
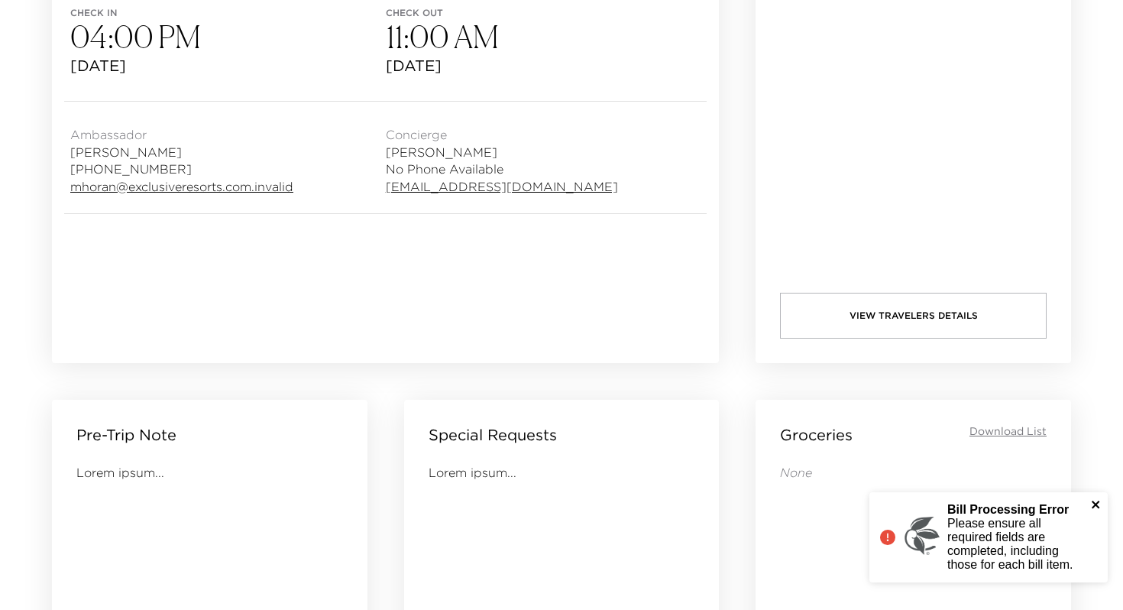
click at [1098, 505] on icon "close" at bounding box center [1096, 504] width 8 height 8
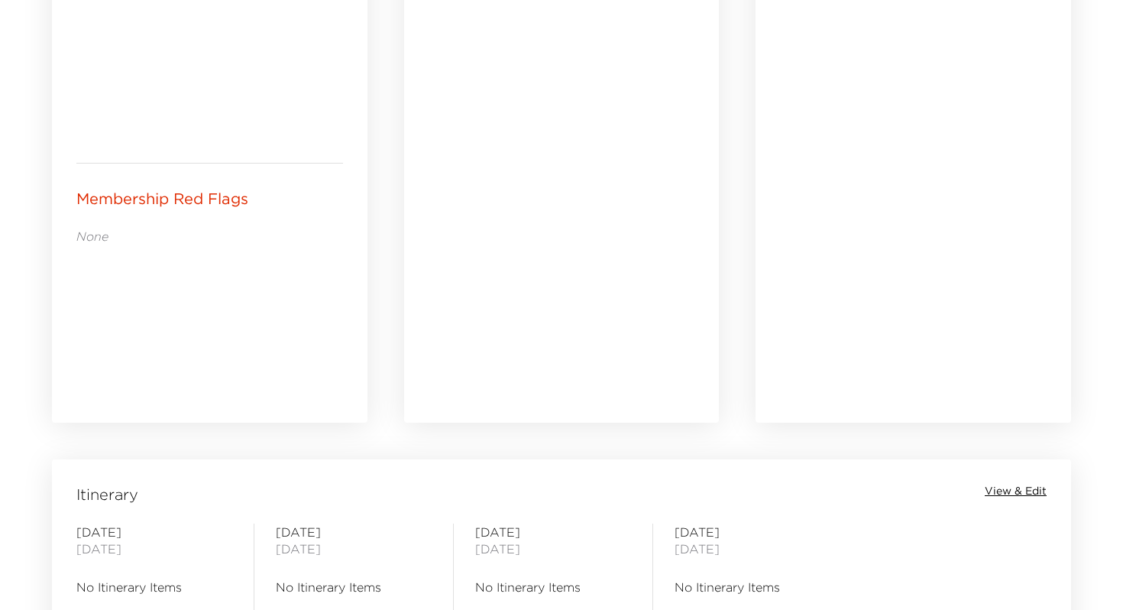
scroll to position [1109, 0]
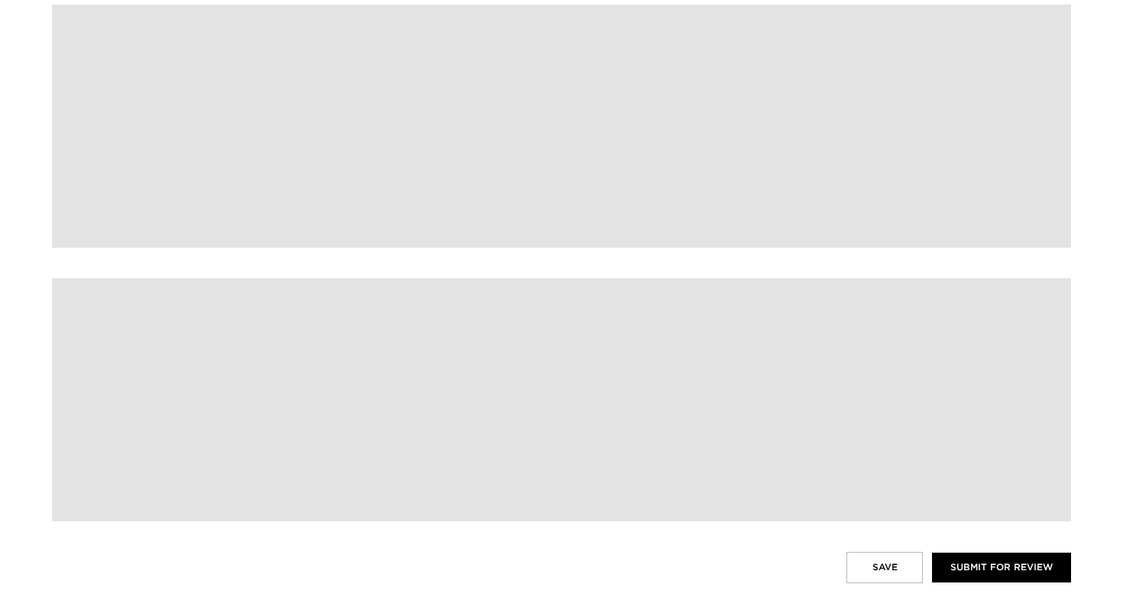
scroll to position [330, 0]
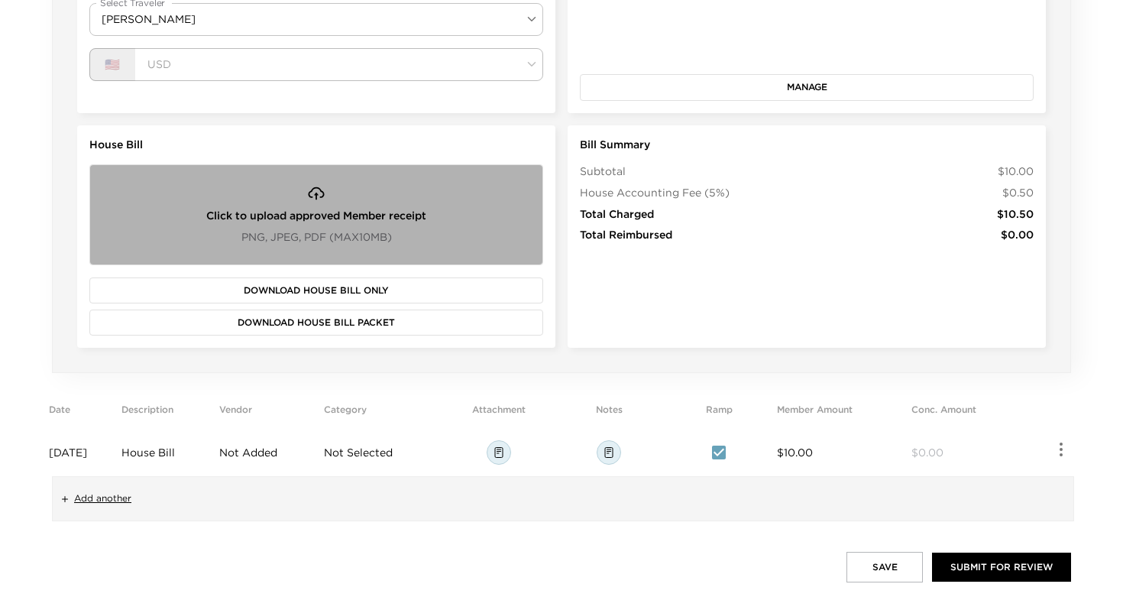
click at [383, 240] on span "PNG, JPEG, PDF (Max 10 MB)" at bounding box center [316, 237] width 151 height 15
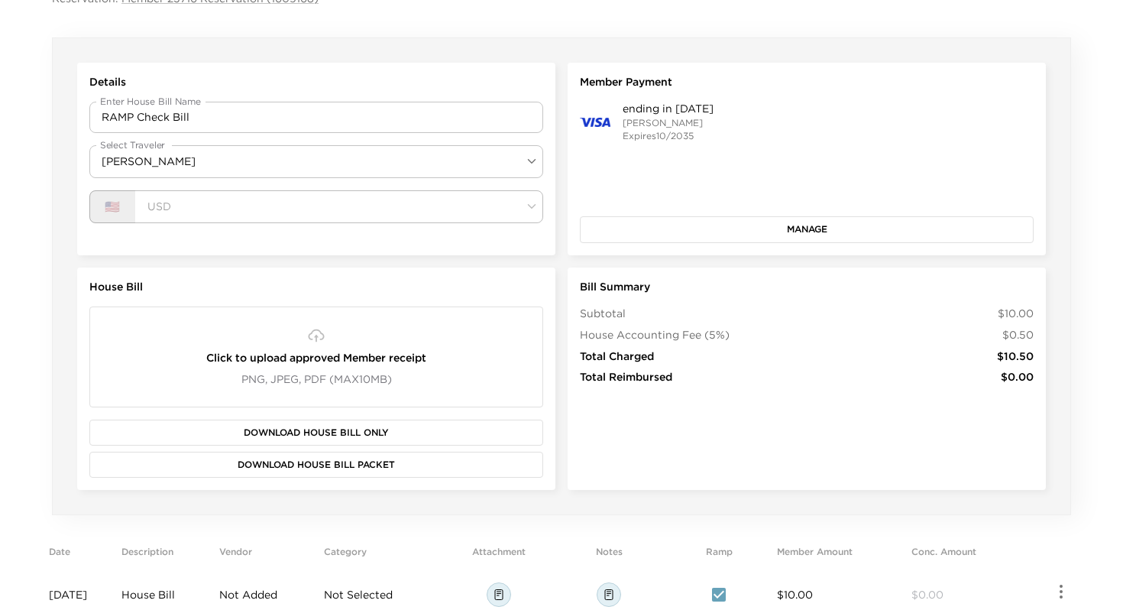
scroll to position [151, 0]
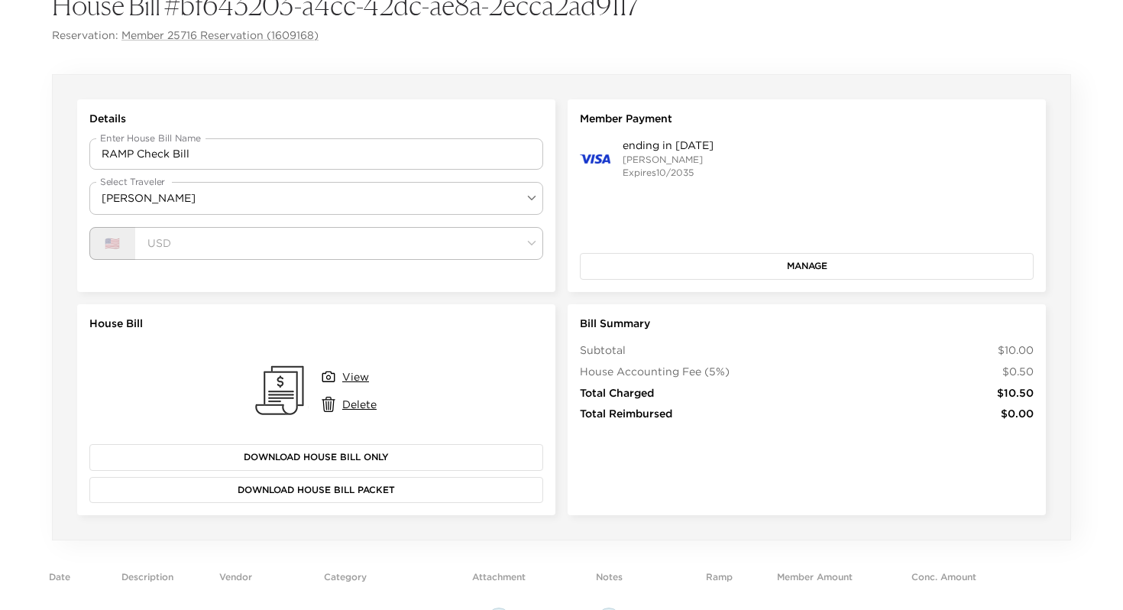
click at [714, 264] on button "Manage" at bounding box center [807, 266] width 454 height 26
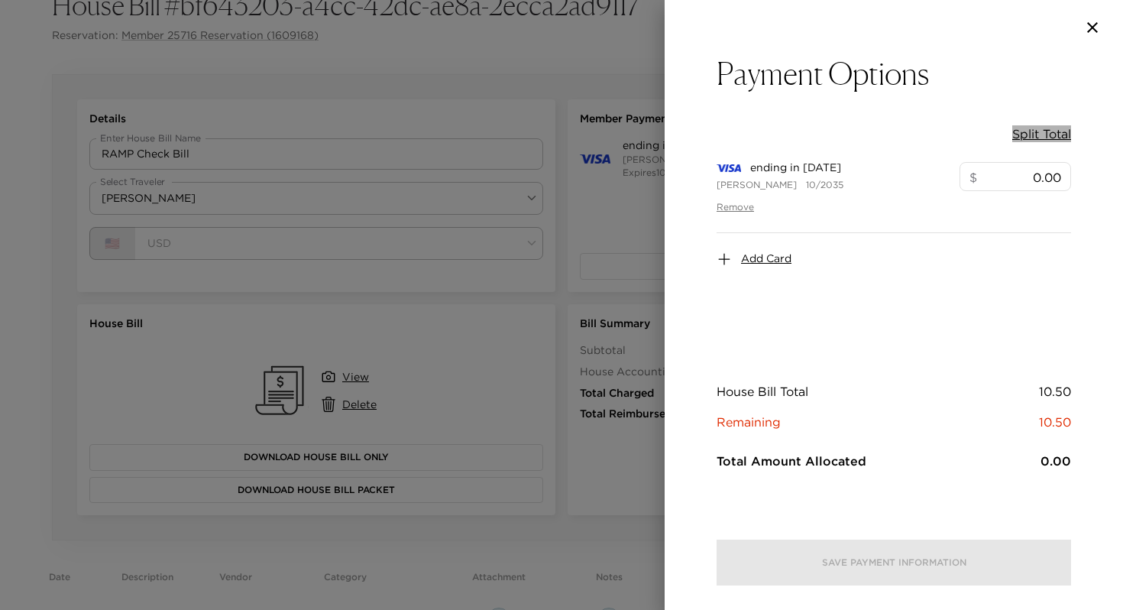
click at [1043, 131] on button "Split Total" at bounding box center [1041, 133] width 59 height 17
type input "10.50"
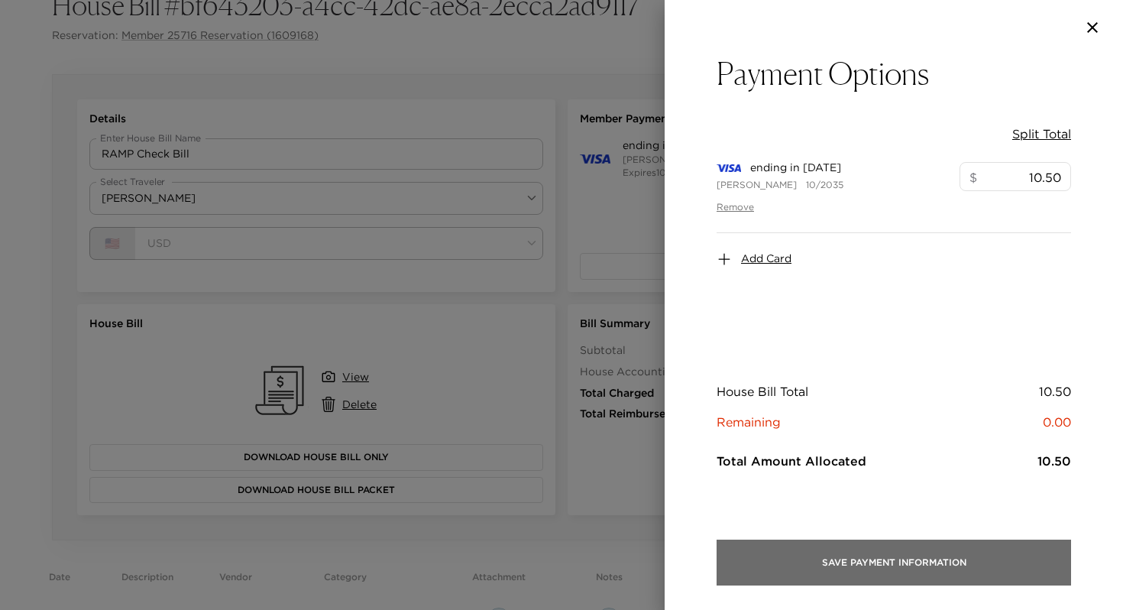
click at [896, 566] on button "Save Payment Information" at bounding box center [894, 562] width 354 height 46
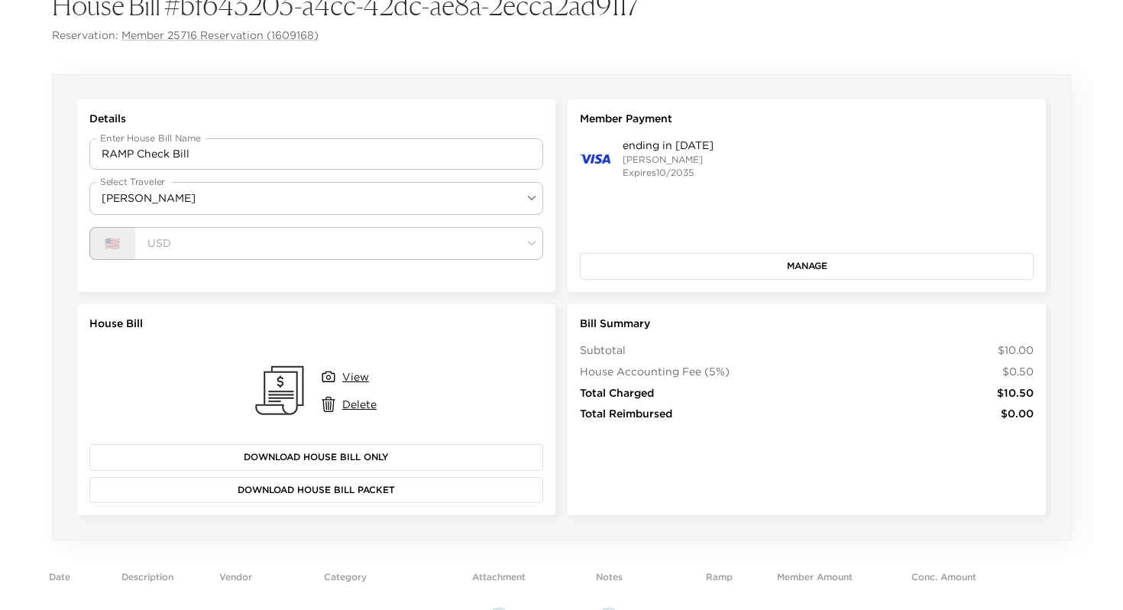
scroll to position [319, 0]
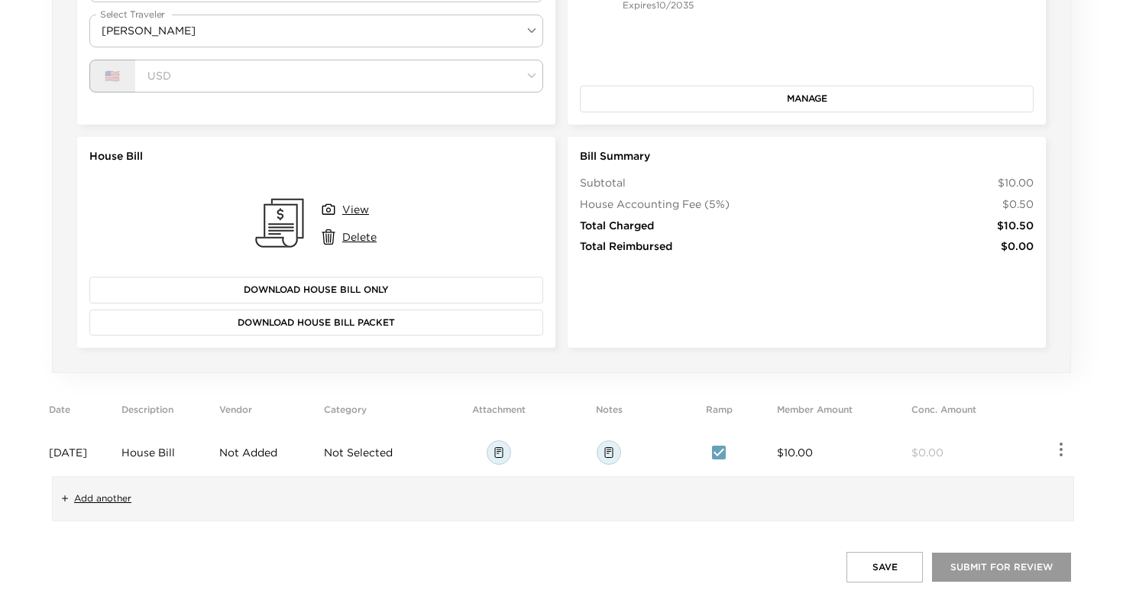
click at [972, 571] on button "Submit for Review" at bounding box center [1001, 566] width 139 height 29
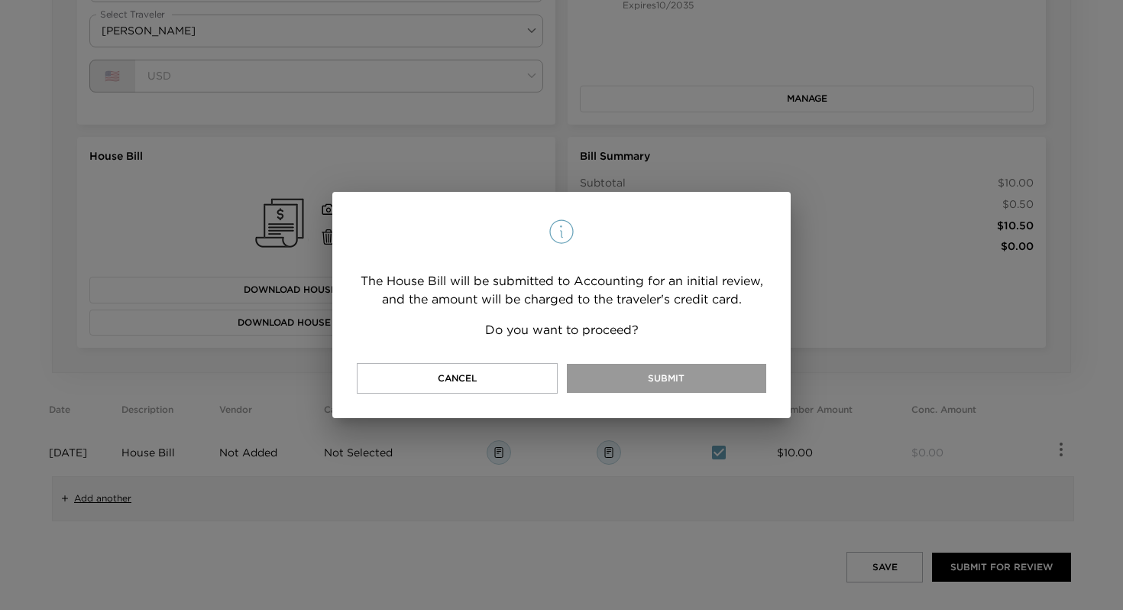
click at [631, 379] on button "Submit" at bounding box center [666, 378] width 199 height 29
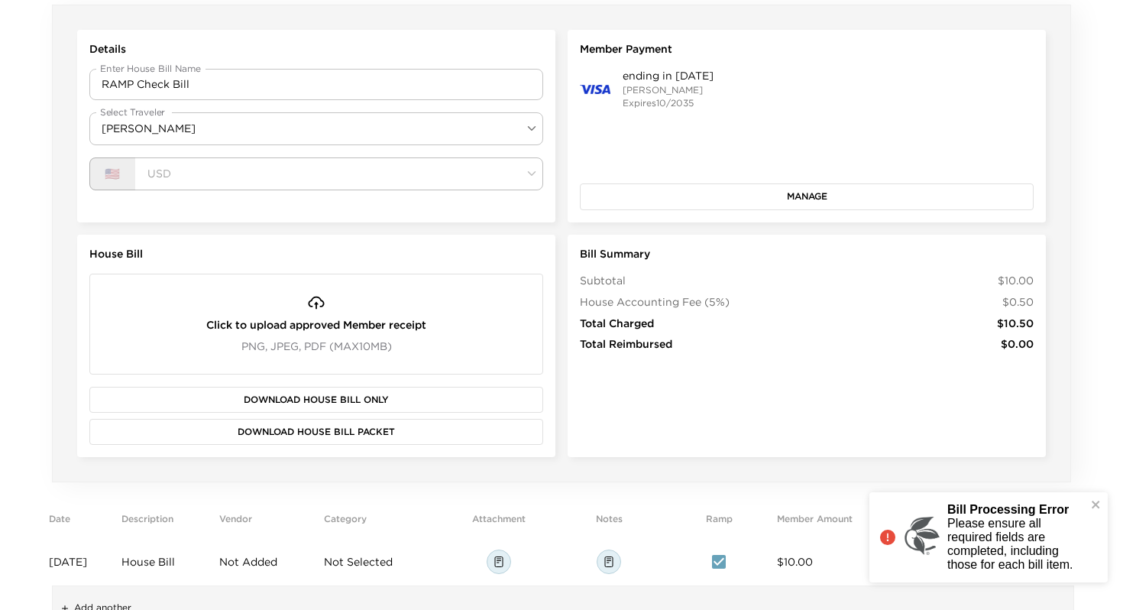
scroll to position [319, 0]
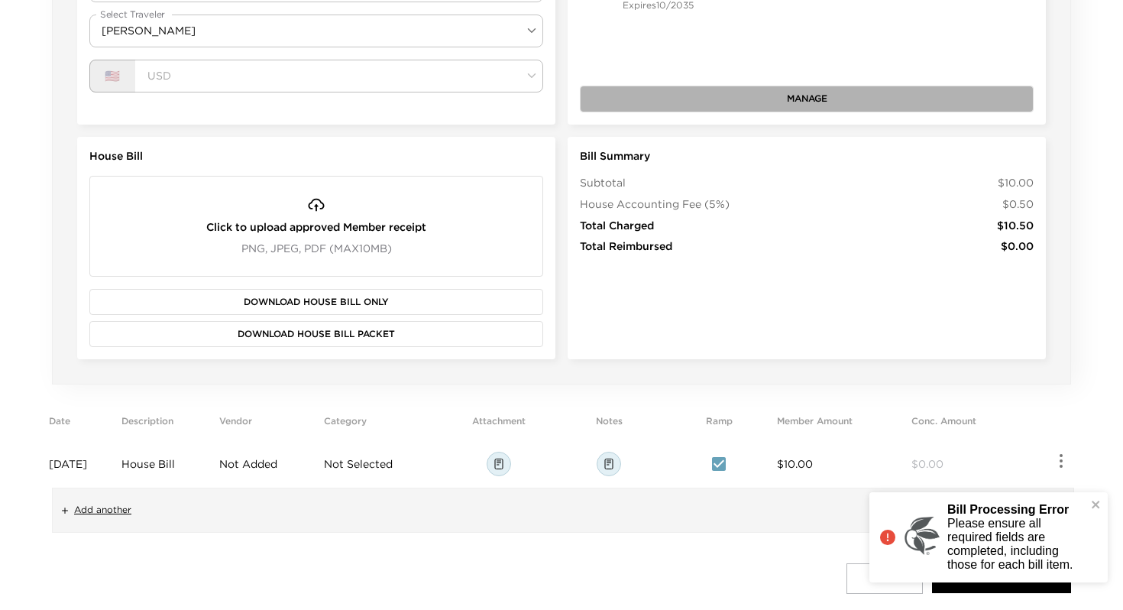
click at [722, 96] on button "Manage" at bounding box center [807, 99] width 454 height 26
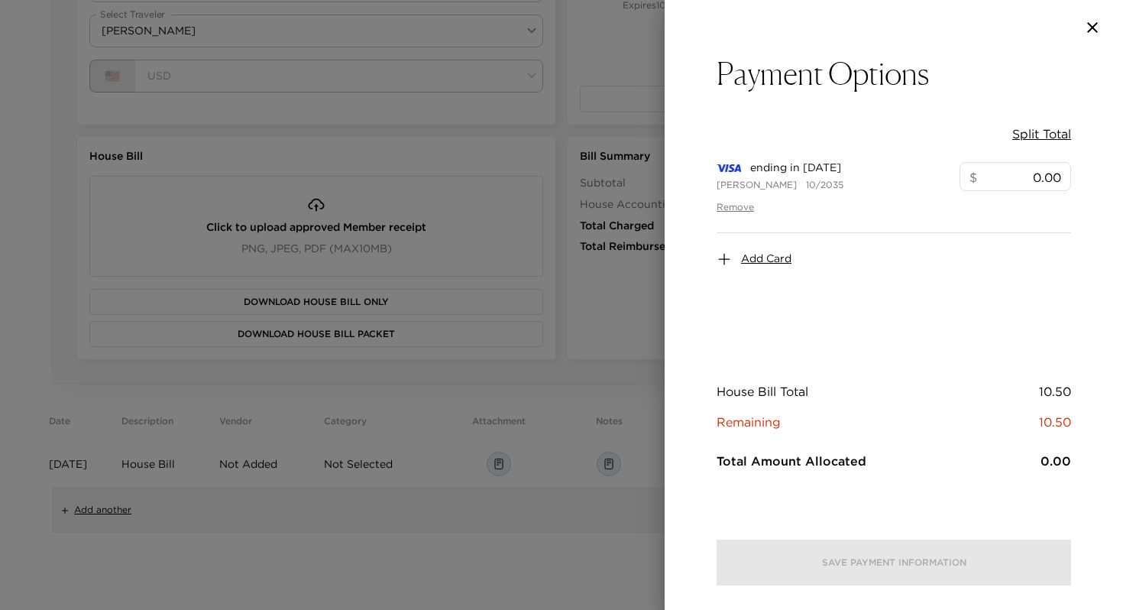
click at [1031, 141] on button "Split Total" at bounding box center [1041, 133] width 59 height 17
type input "10.50"
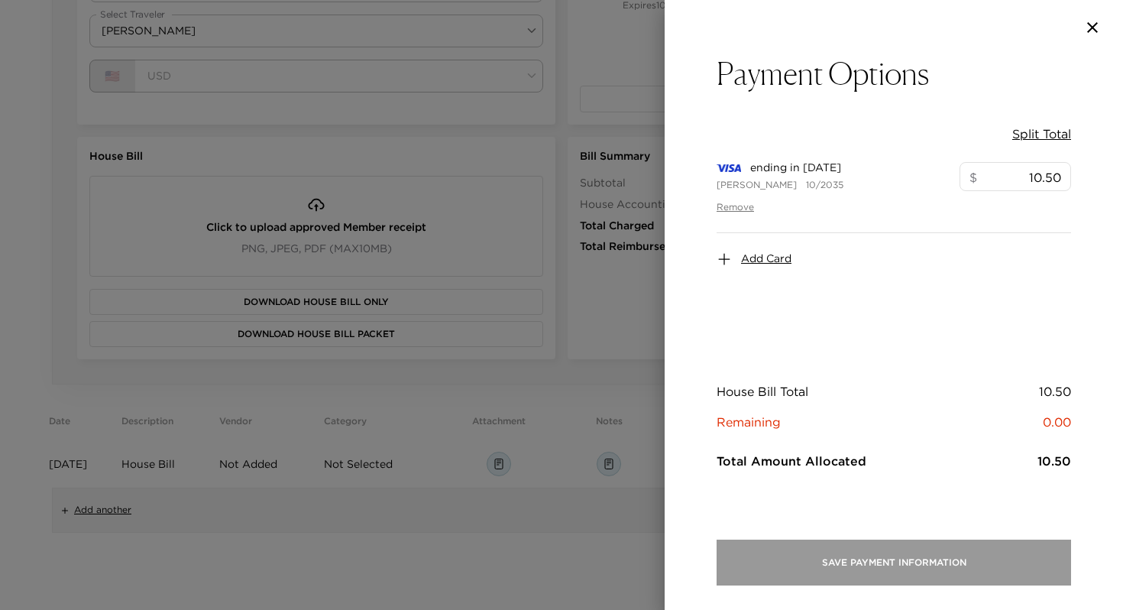
click at [904, 556] on button "Save Payment Information" at bounding box center [894, 562] width 354 height 46
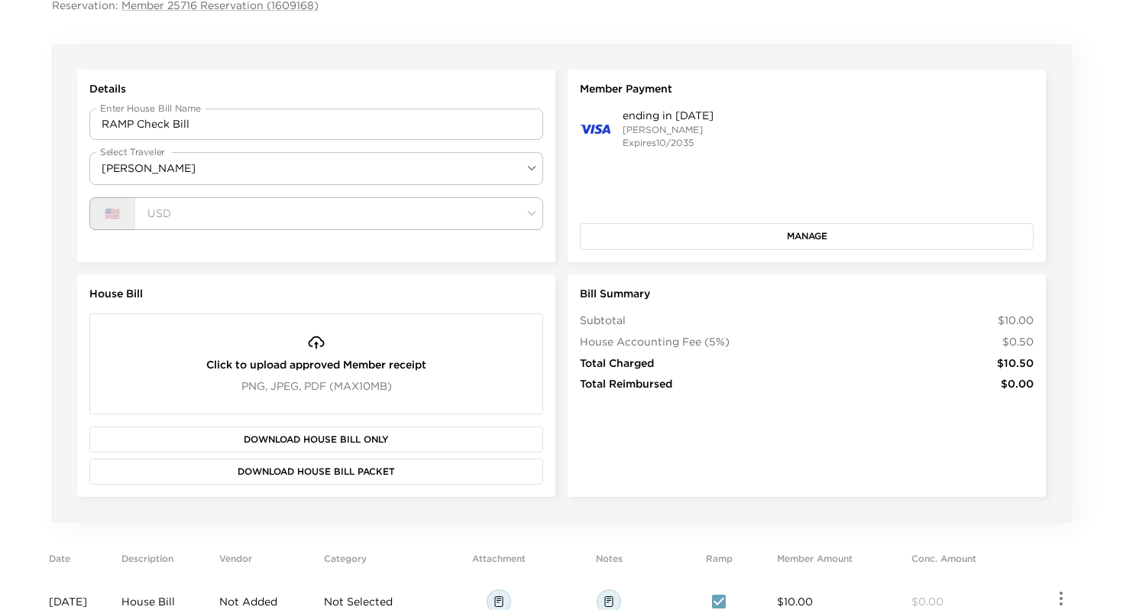
scroll to position [175, 0]
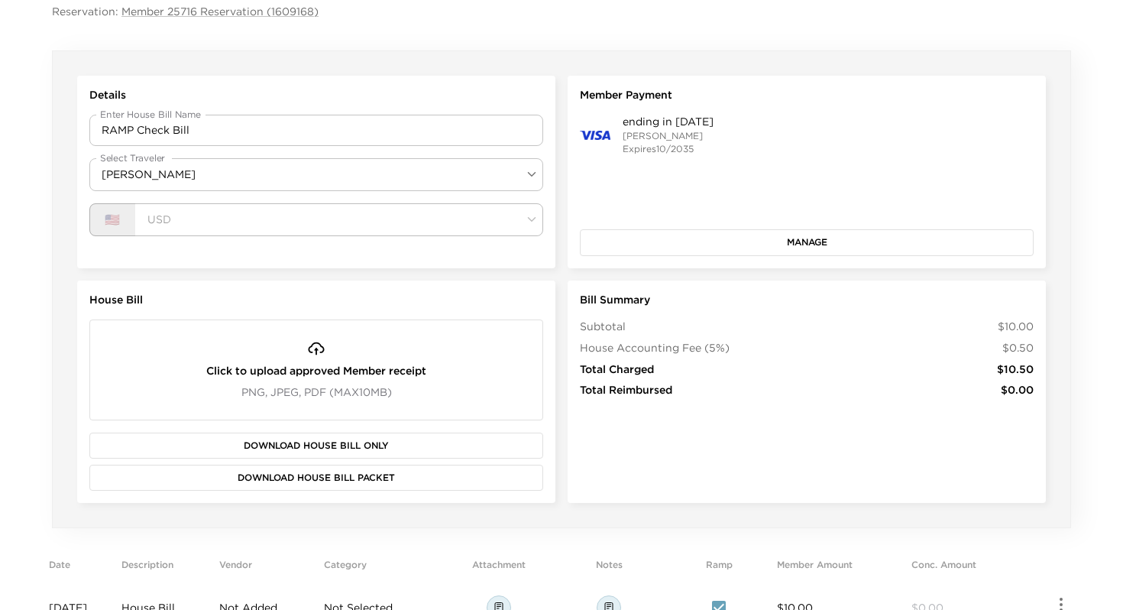
click at [710, 241] on button "Manage" at bounding box center [807, 242] width 454 height 26
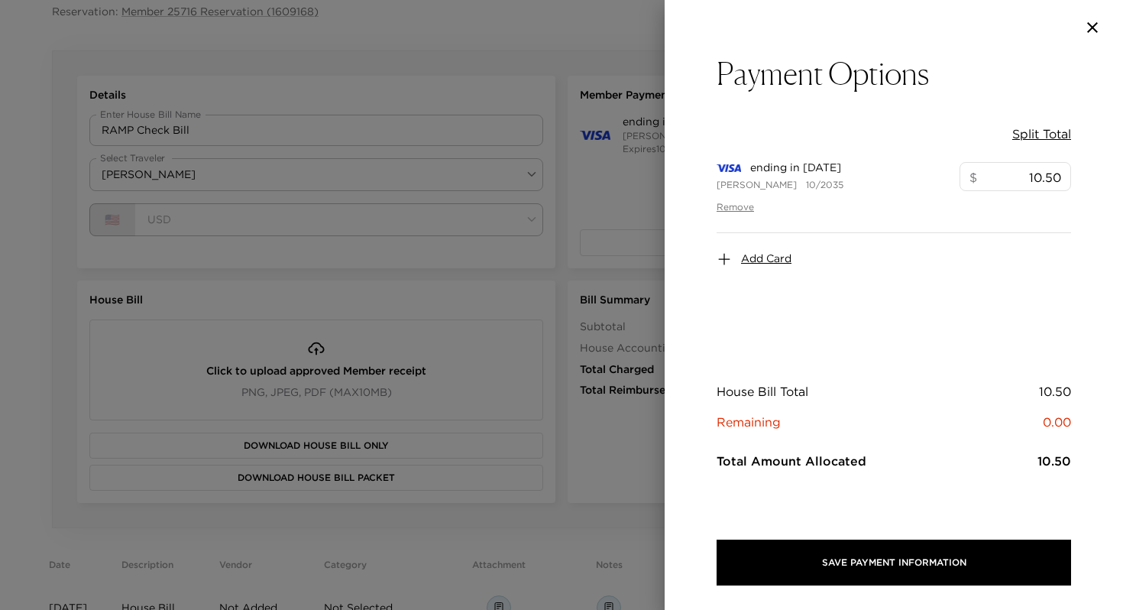
click at [565, 359] on div at bounding box center [561, 305] width 1123 height 610
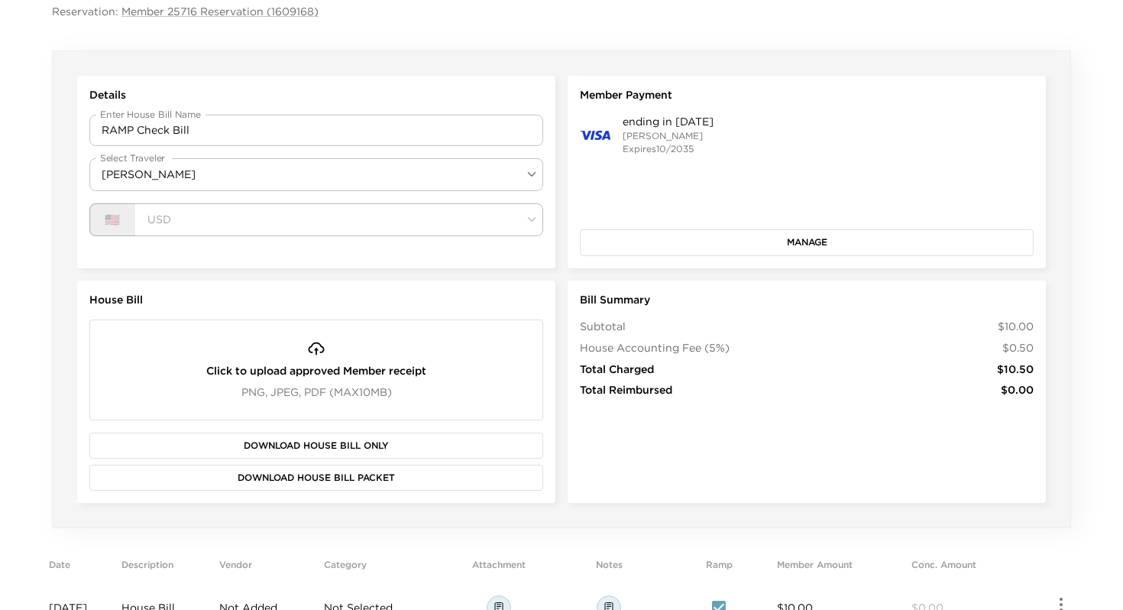
scroll to position [330, 0]
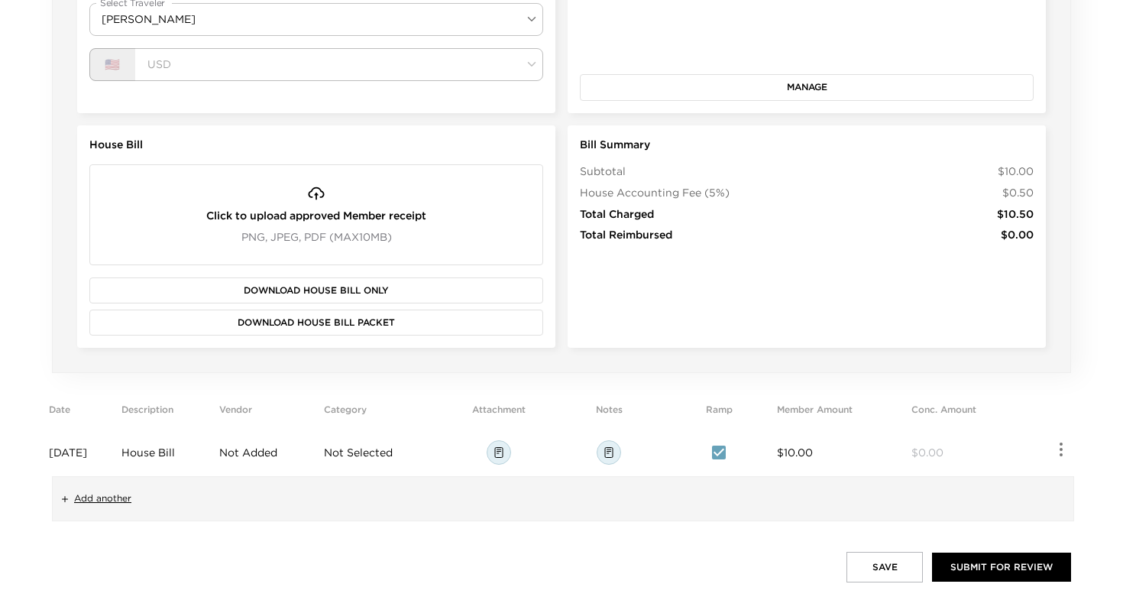
click at [371, 199] on div "Click to upload approved Member receipt PNG, JPEG, PDF (Max 10 MB)" at bounding box center [316, 214] width 244 height 85
click at [884, 562] on button "Save" at bounding box center [884, 567] width 76 height 31
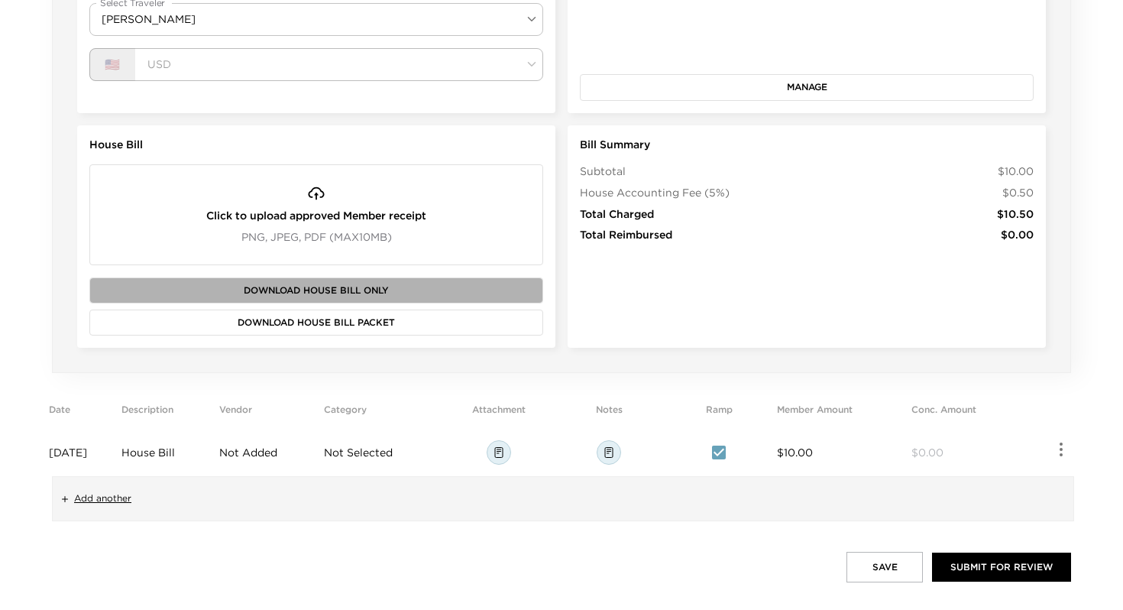
click at [322, 292] on button "Download House Bill Only" at bounding box center [316, 290] width 454 height 26
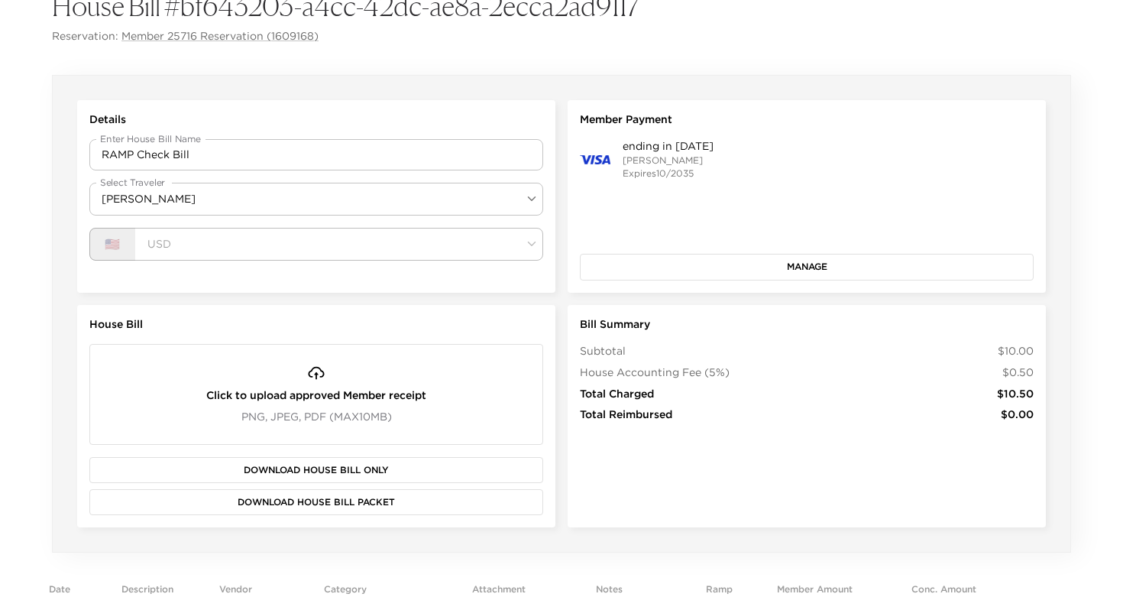
scroll to position [129, 0]
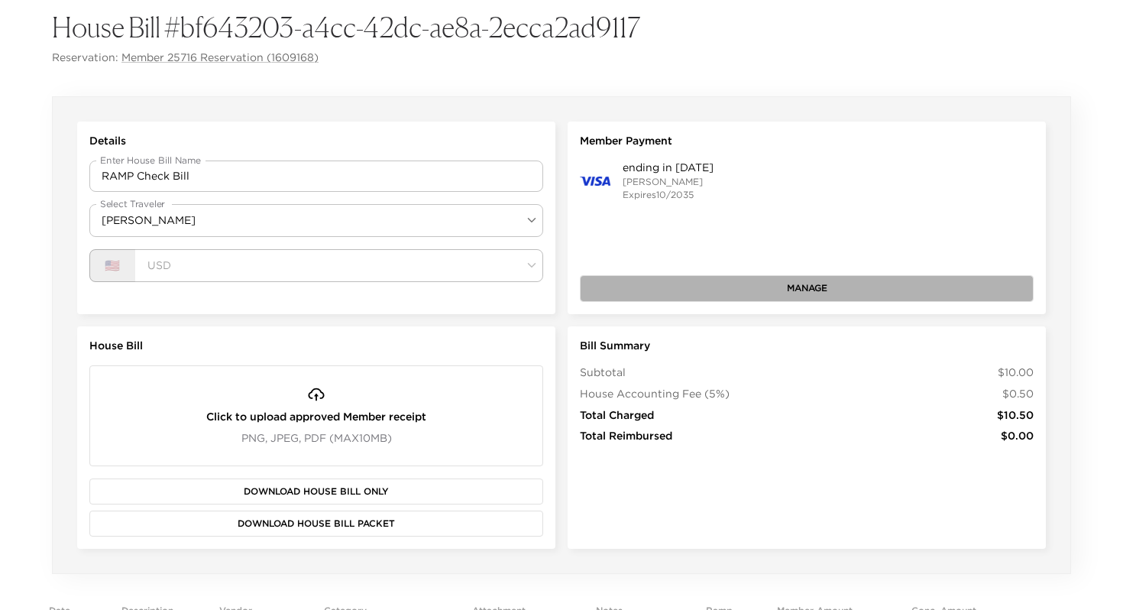
click at [842, 286] on button "Manage" at bounding box center [807, 288] width 454 height 26
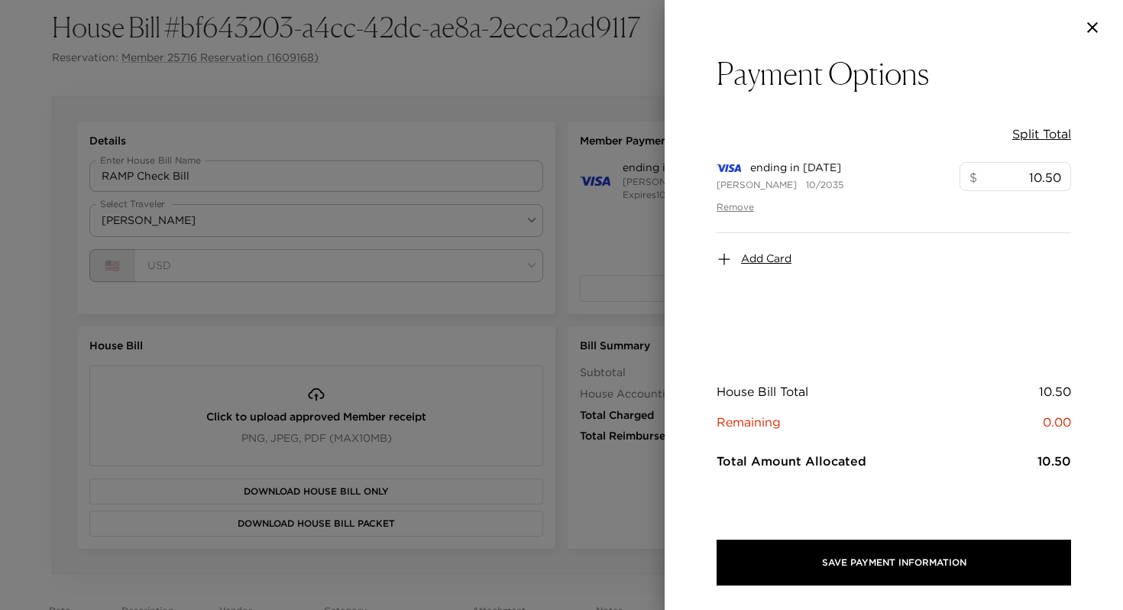
click at [419, 369] on div at bounding box center [561, 305] width 1123 height 610
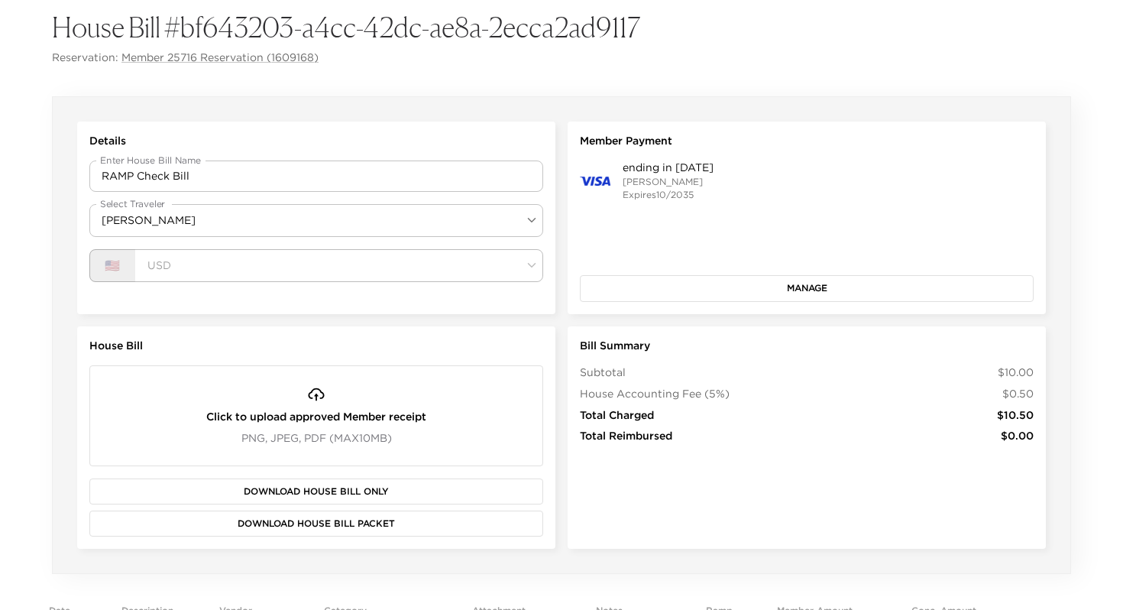
scroll to position [330, 0]
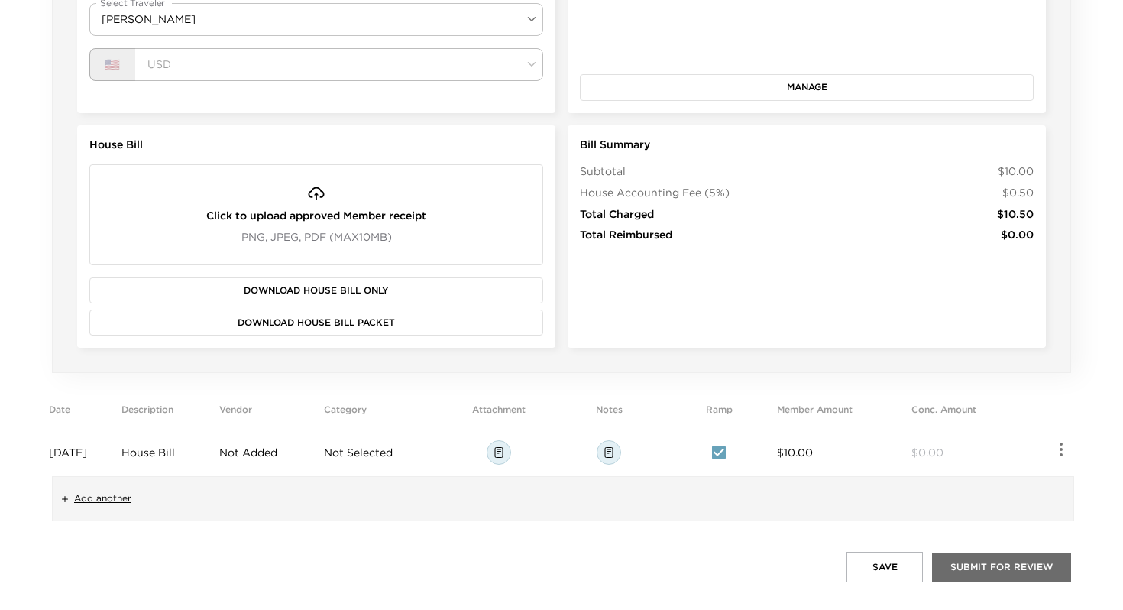
click at [961, 562] on button "Submit for Review" at bounding box center [1001, 566] width 139 height 29
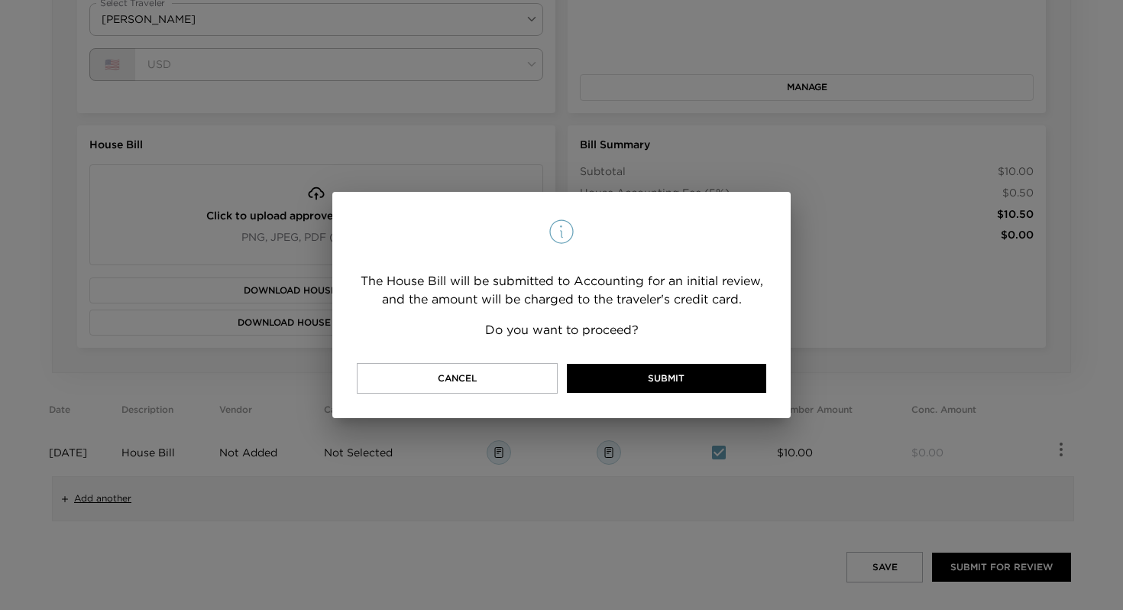
click at [643, 361] on div "The House Bill will be submitted to Accounting for an initial review, and the a…" at bounding box center [561, 305] width 458 height 226
click at [643, 376] on button "Submit" at bounding box center [666, 378] width 199 height 29
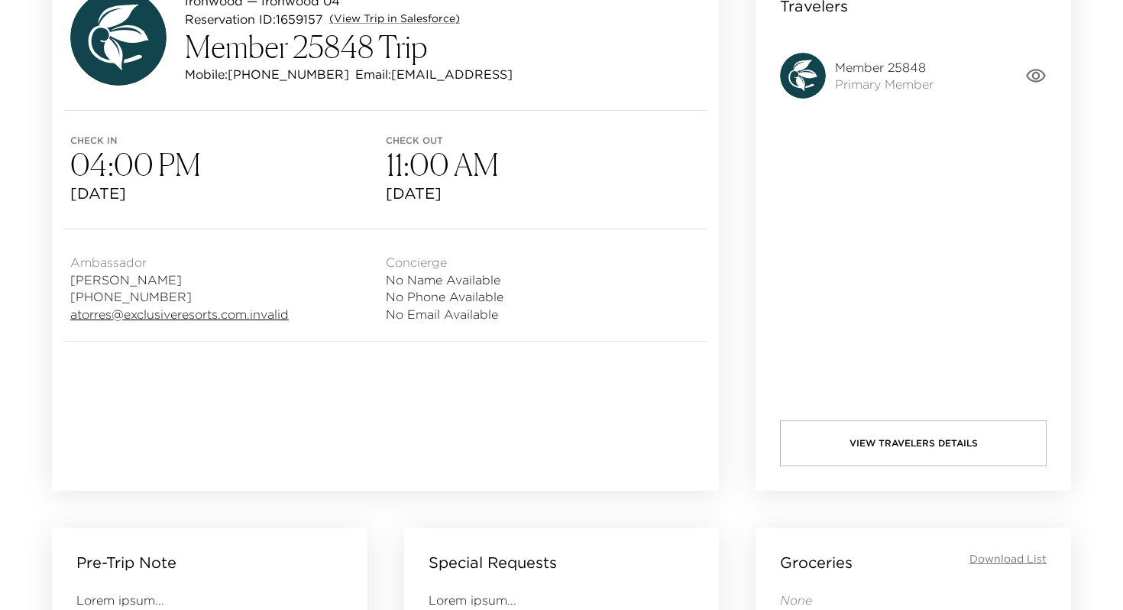
scroll to position [174, 0]
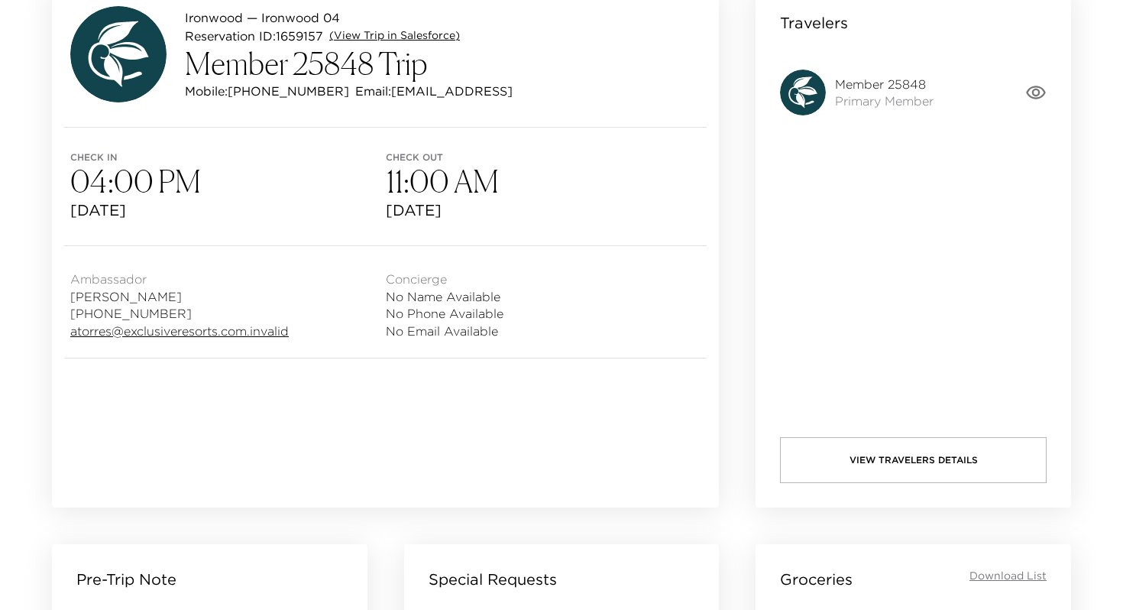
click at [426, 34] on link "(View Trip in Salesforce)" at bounding box center [394, 35] width 131 height 15
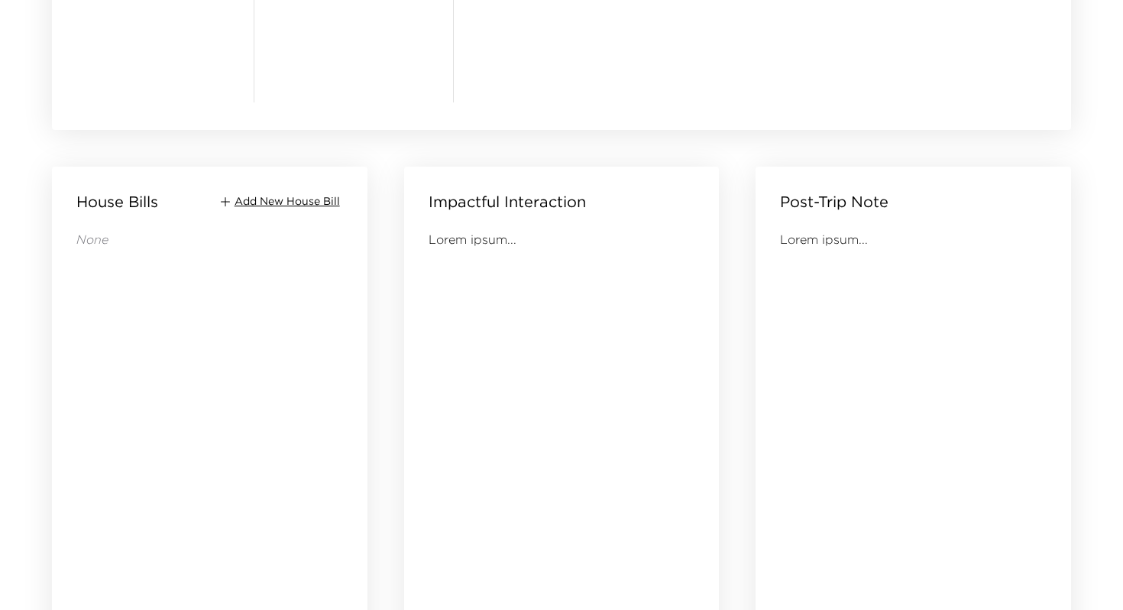
scroll to position [1484, 0]
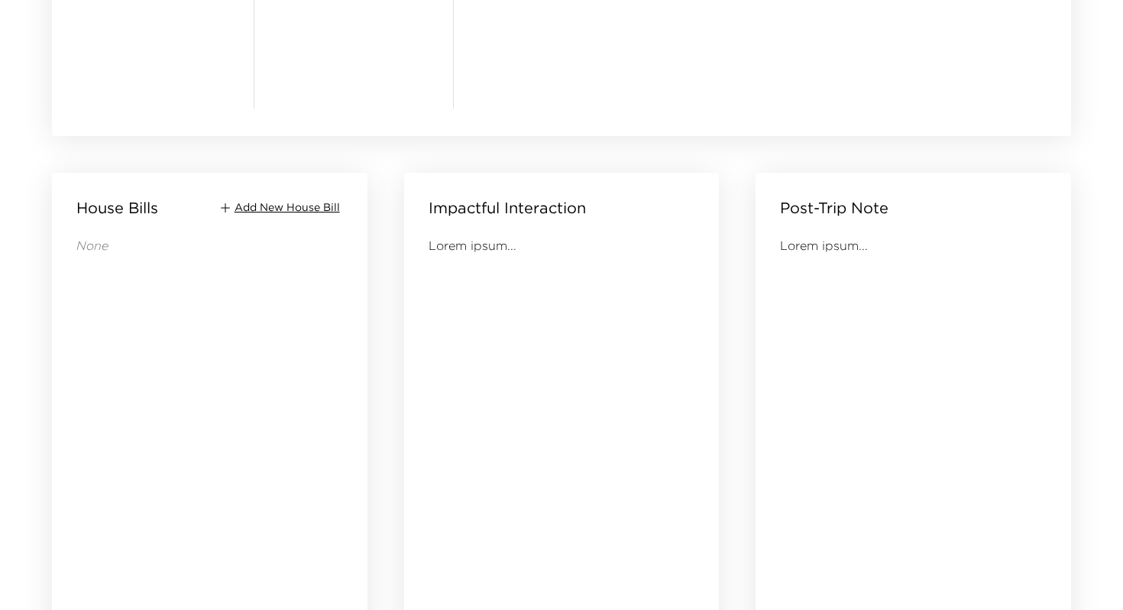
click at [256, 201] on span "Add New House Bill" at bounding box center [287, 207] width 105 height 15
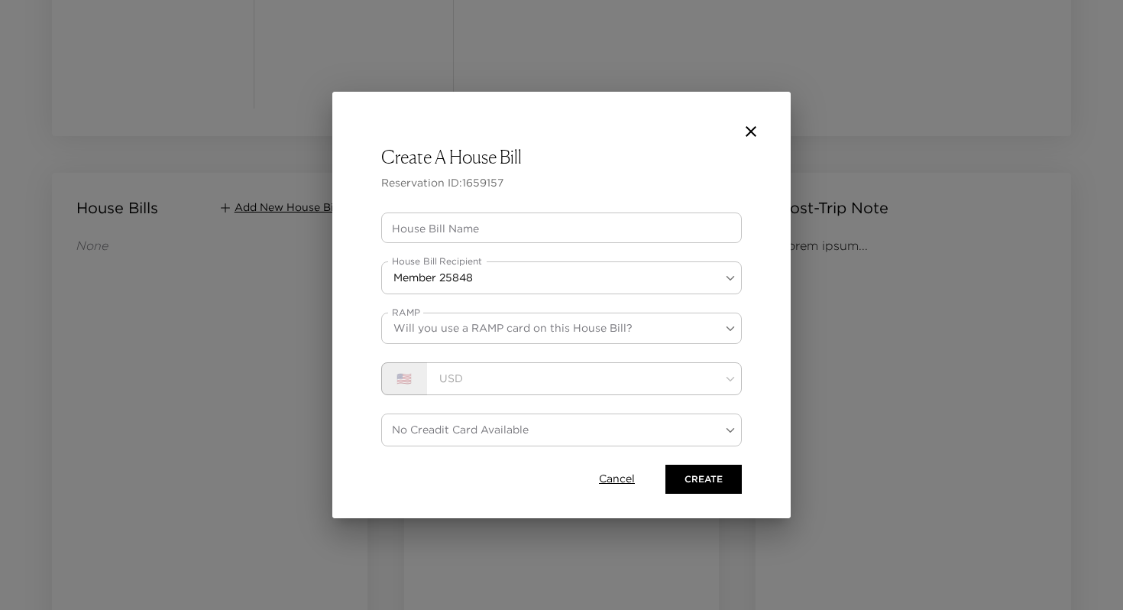
click at [483, 229] on input "House Bill Name" at bounding box center [561, 227] width 361 height 31
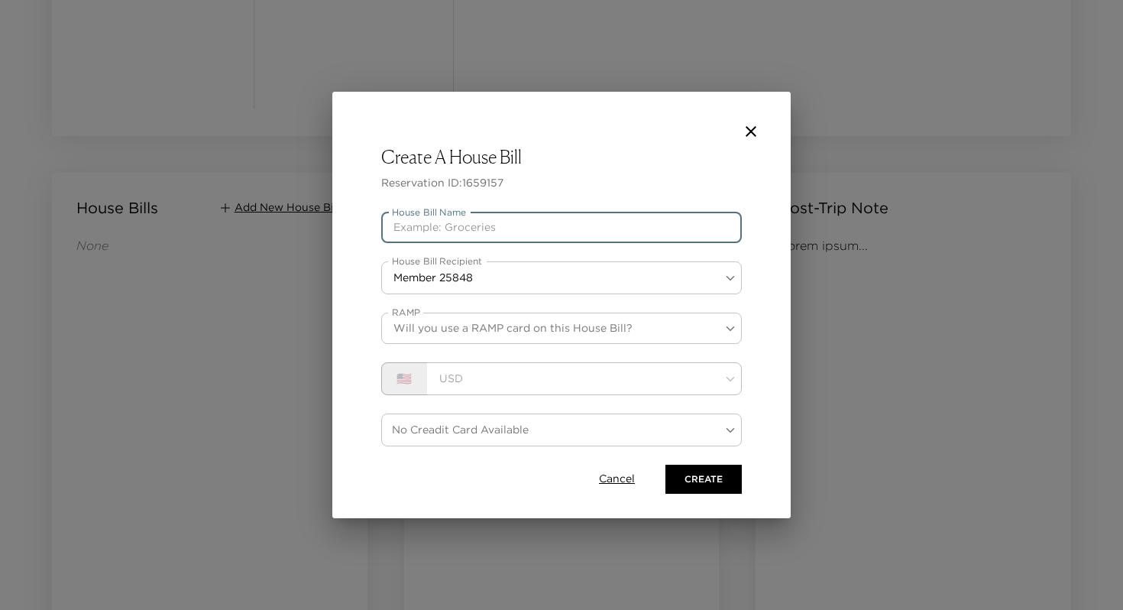
click at [433, 234] on input "House Bill Name" at bounding box center [561, 227] width 361 height 31
type input "Amazing HB to test"
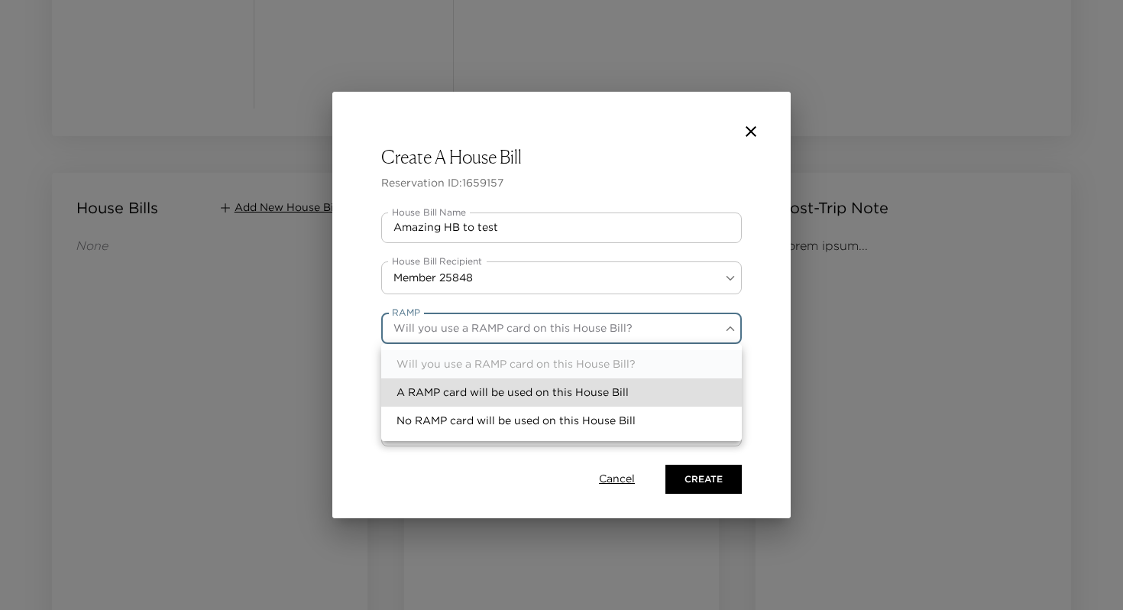
click at [445, 419] on li "No RAMP card will be used on this House Bill" at bounding box center [561, 420] width 361 height 28
type input "noRamp"
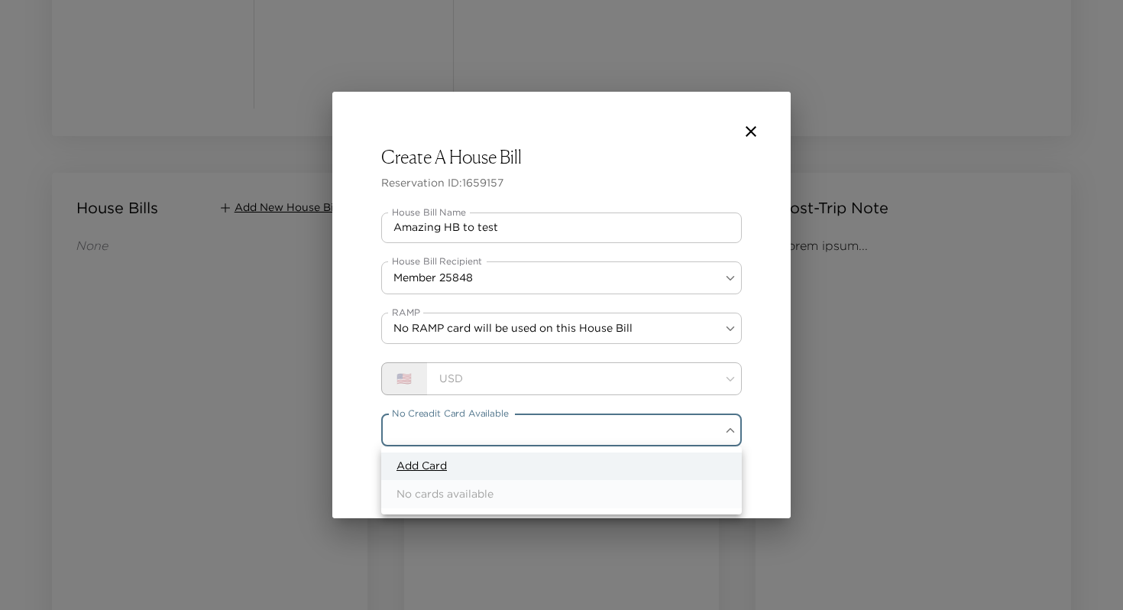
click at [470, 467] on li "Add Card" at bounding box center [561, 466] width 361 height 28
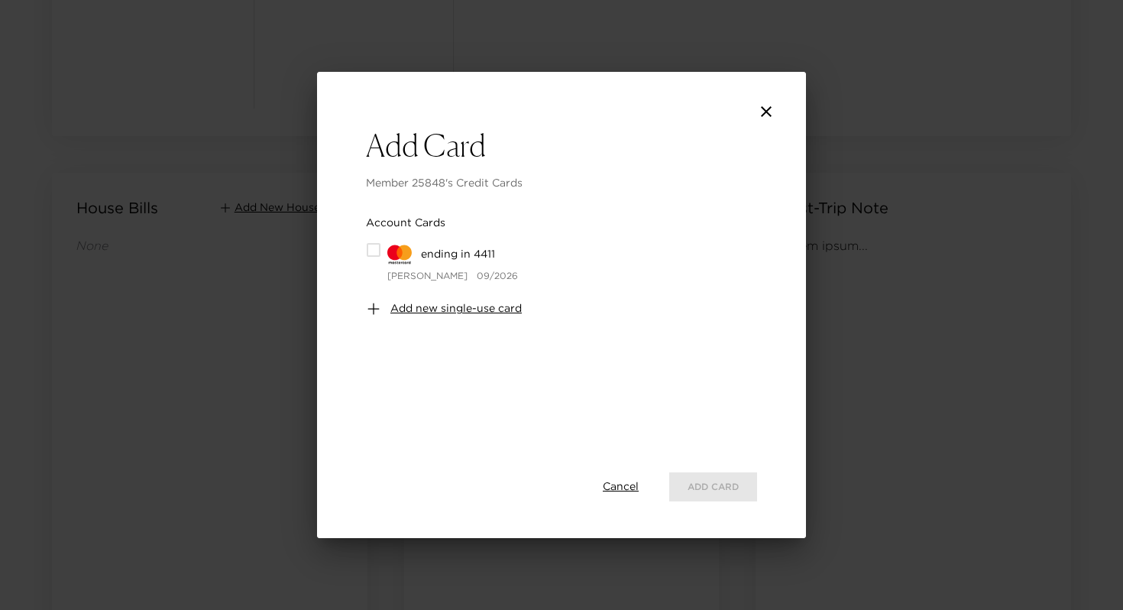
click at [373, 252] on input "checkbox" at bounding box center [373, 249] width 15 height 15
checkbox input "true"
click at [699, 482] on button "Add 1 Card" at bounding box center [709, 486] width 95 height 29
type input "F27D40BFAA7231FAE0531E588D0A2BC7"
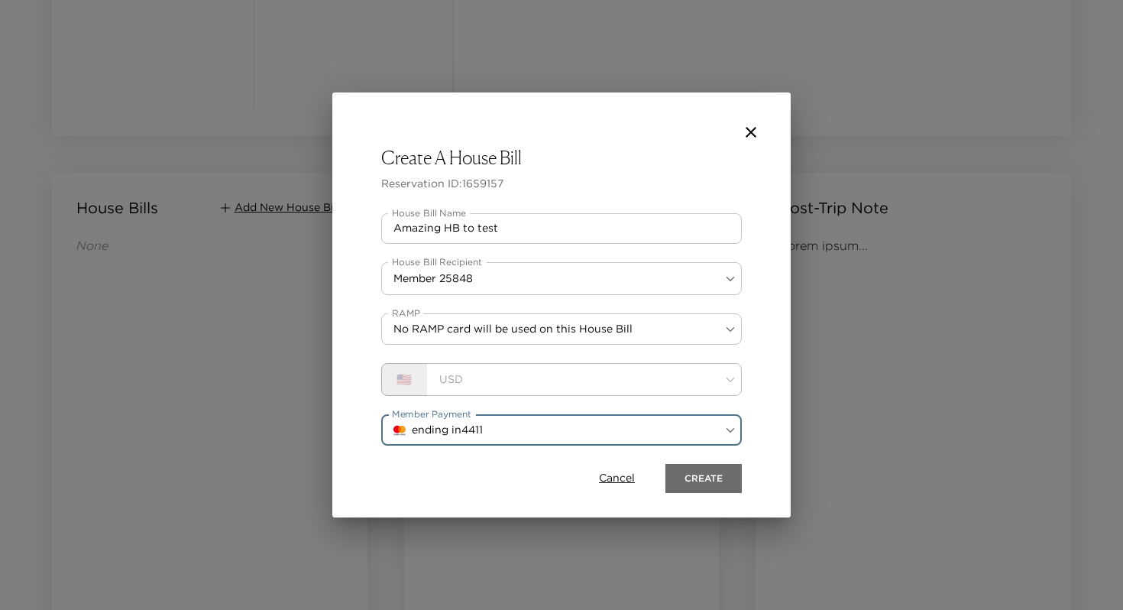
click at [692, 465] on button "Create" at bounding box center [703, 478] width 76 height 29
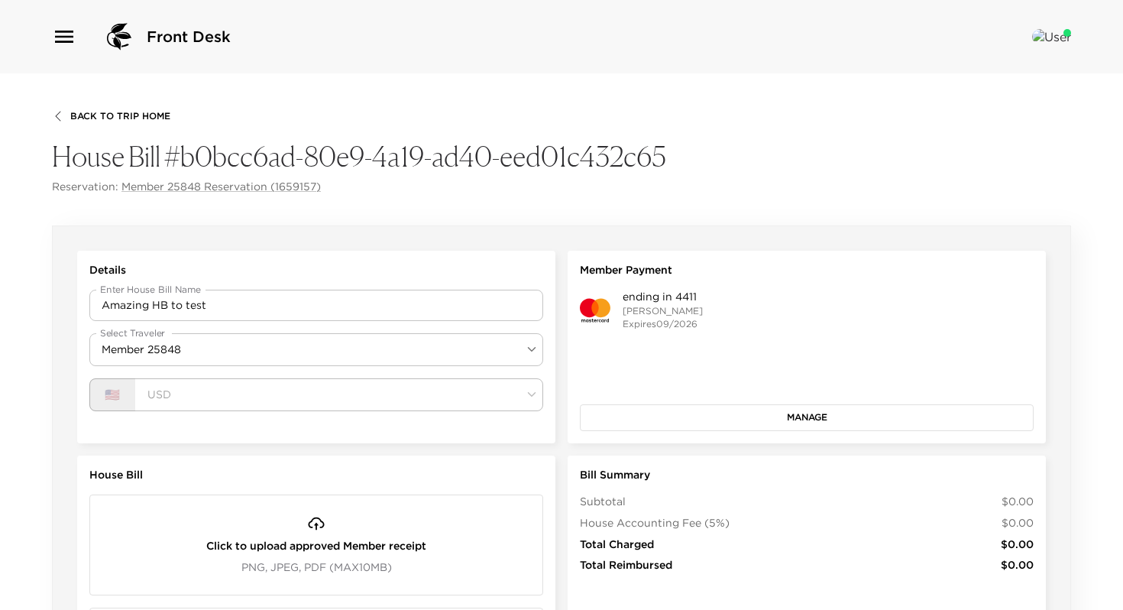
click at [63, 26] on icon "button" at bounding box center [64, 36] width 24 height 24
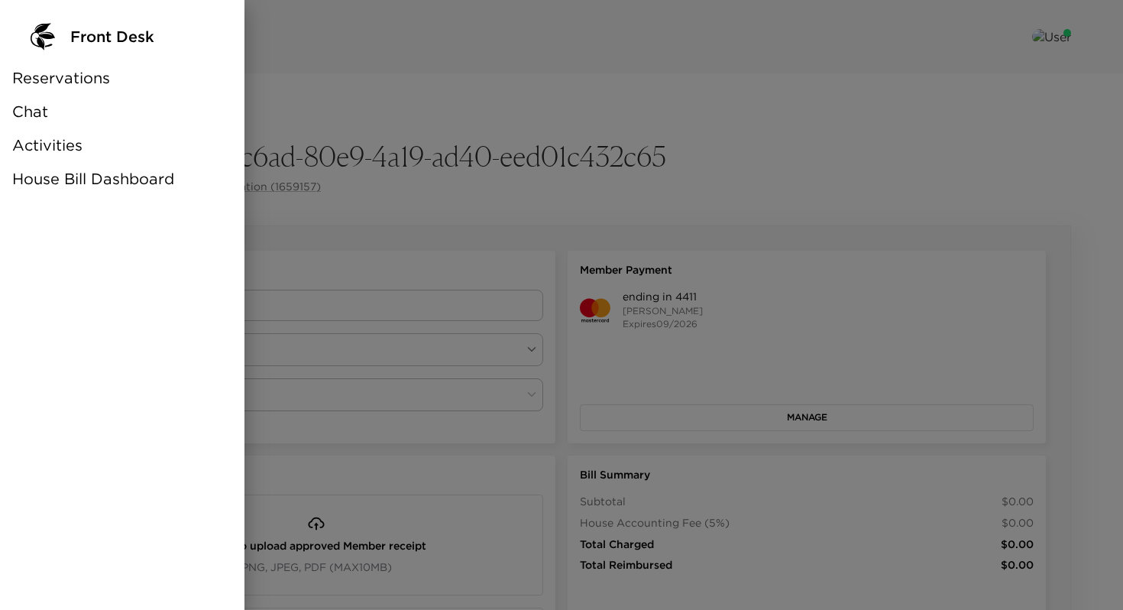
click at [88, 164] on div "House Bill Dashboard" at bounding box center [122, 179] width 244 height 34
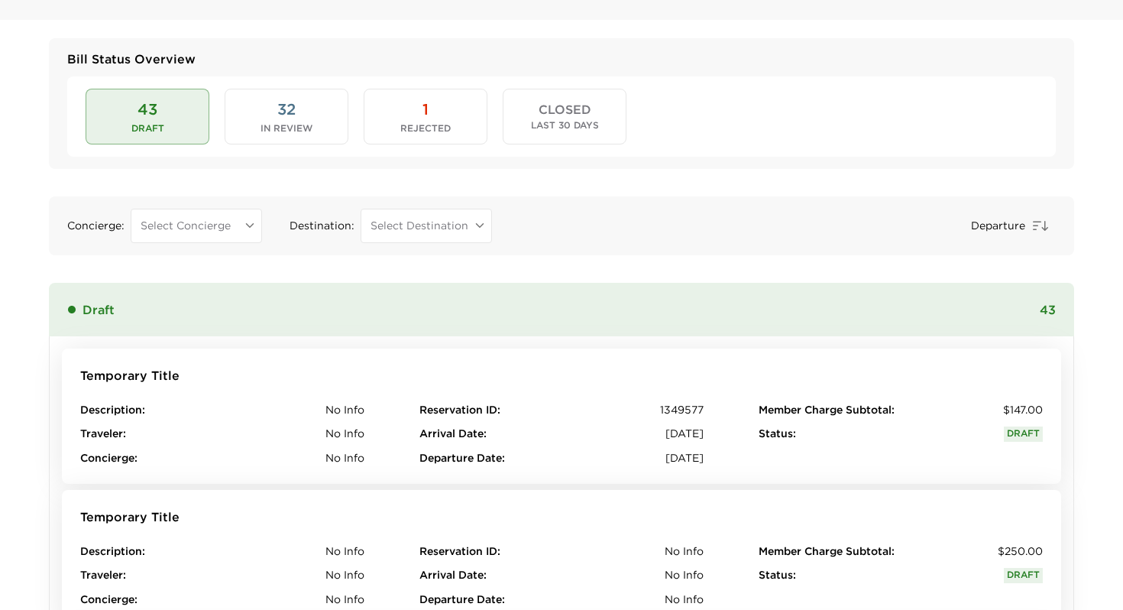
scroll to position [90, 0]
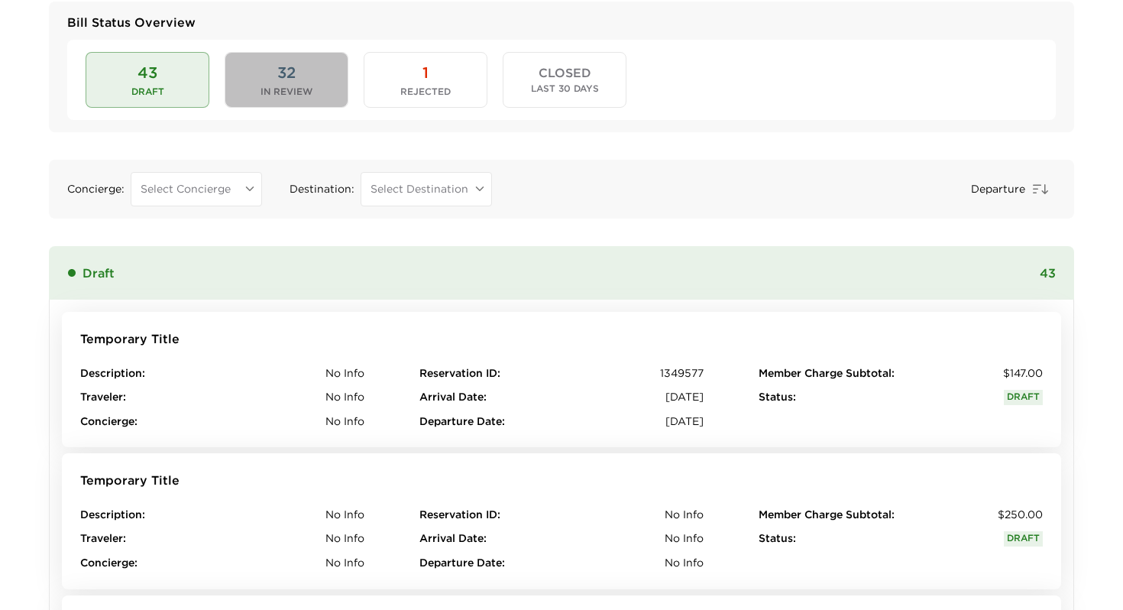
click at [241, 103] on button "32 In Review" at bounding box center [287, 79] width 124 height 55
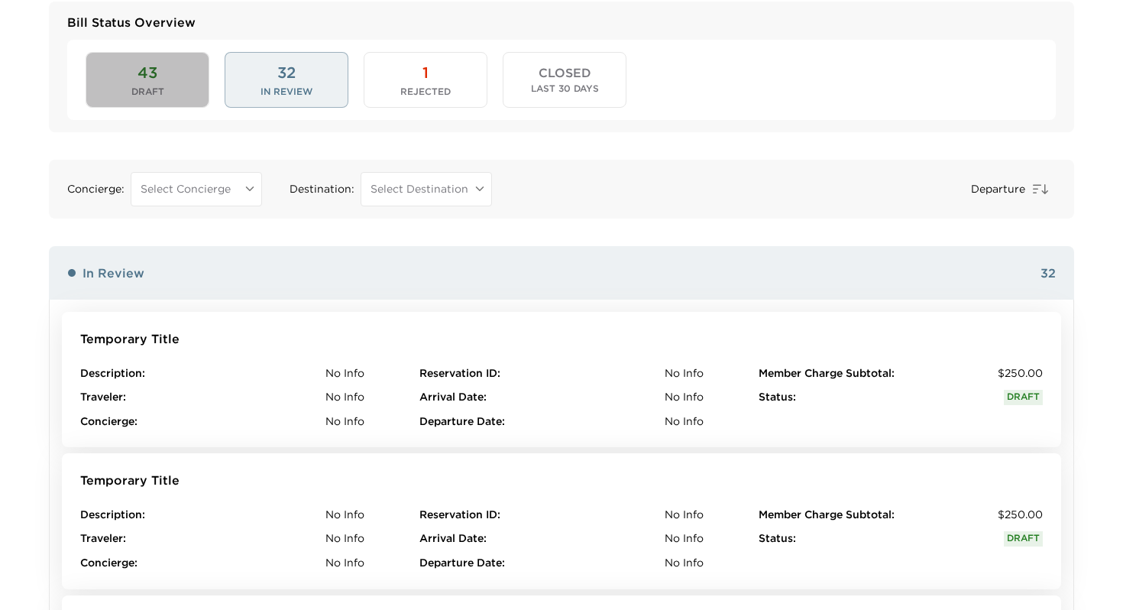
click at [171, 92] on button "43 Draft" at bounding box center [148, 79] width 124 height 55
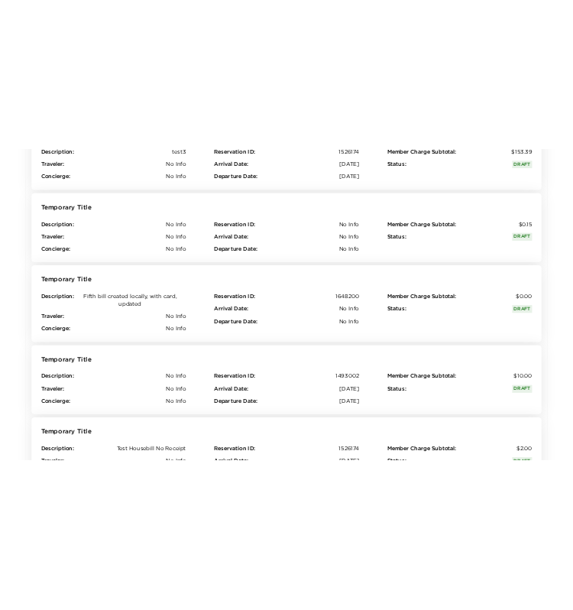
scroll to position [897, 0]
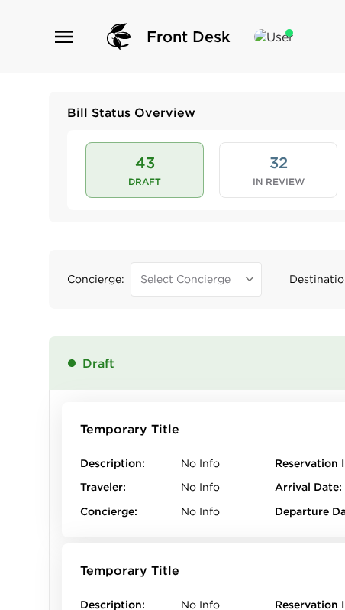
click at [331, 300] on div "Concierge : Select Concierge ​ Destination : Select Destination ​ Departure" at bounding box center [345, 279] width 593 height 59
